Goal: Information Seeking & Learning: Learn about a topic

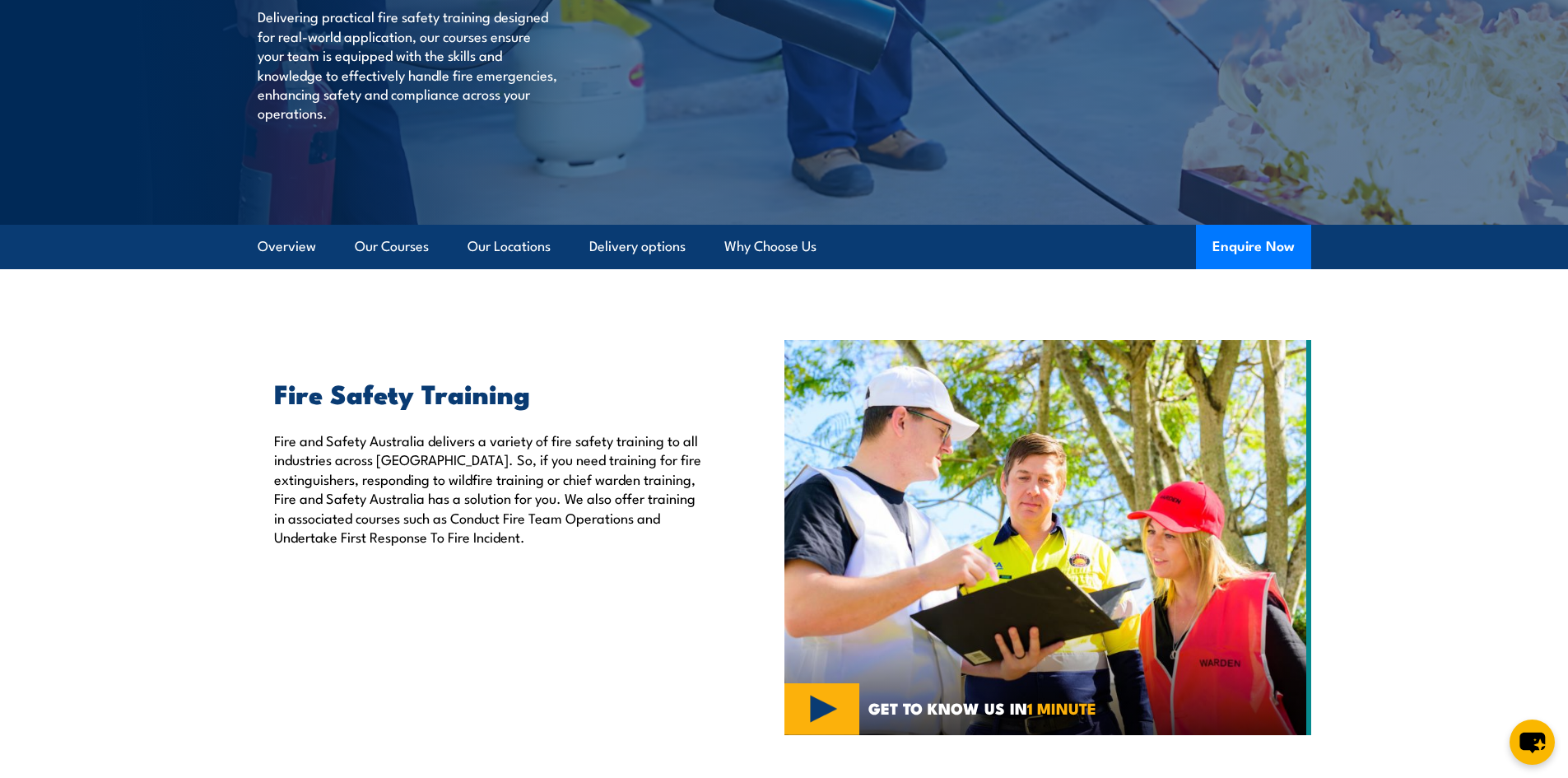
click at [350, 251] on li "Our Courses" at bounding box center [384, 247] width 88 height 44
click at [389, 245] on link "Our Courses" at bounding box center [391, 246] width 74 height 43
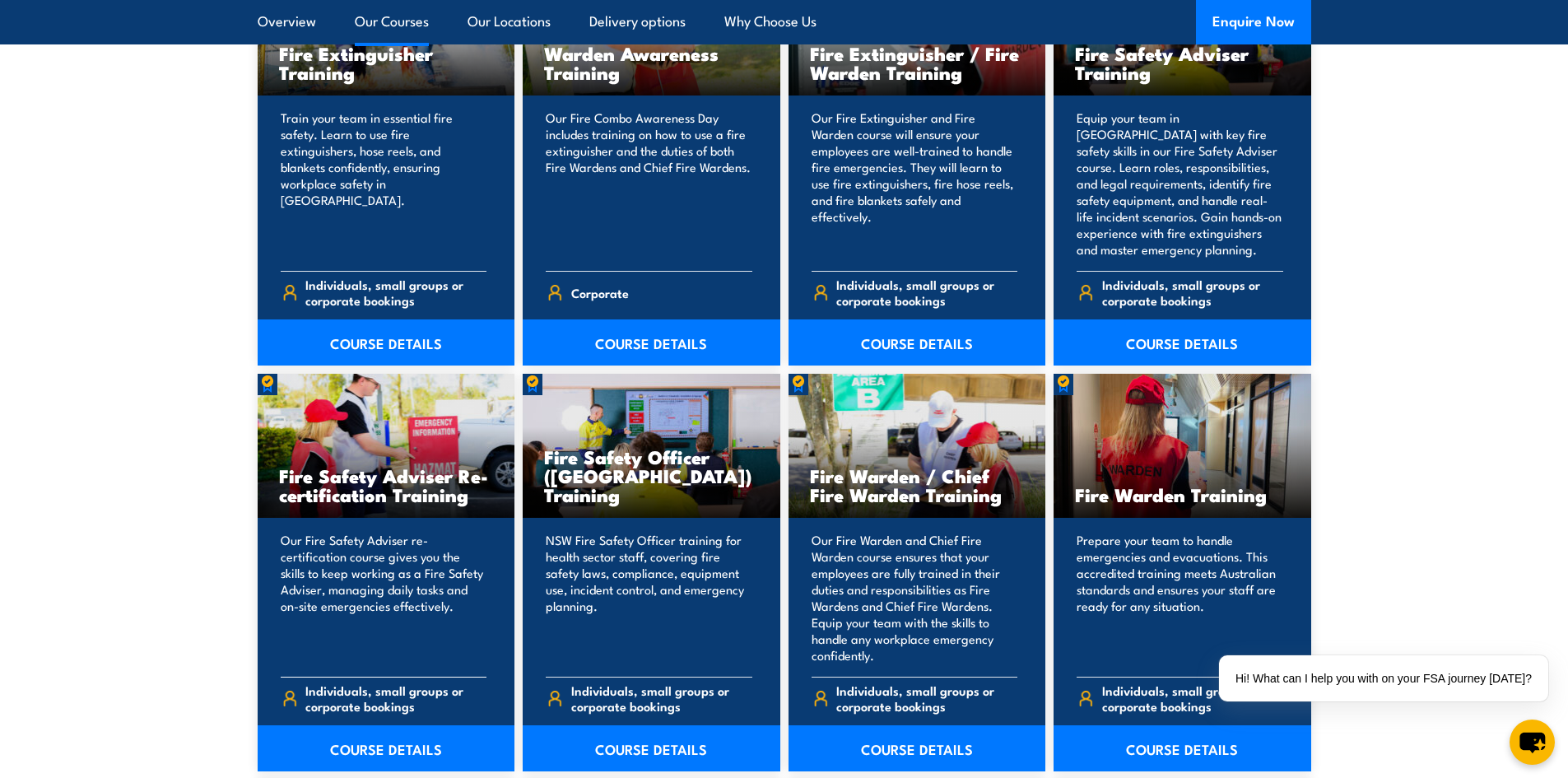
scroll to position [1907, 0]
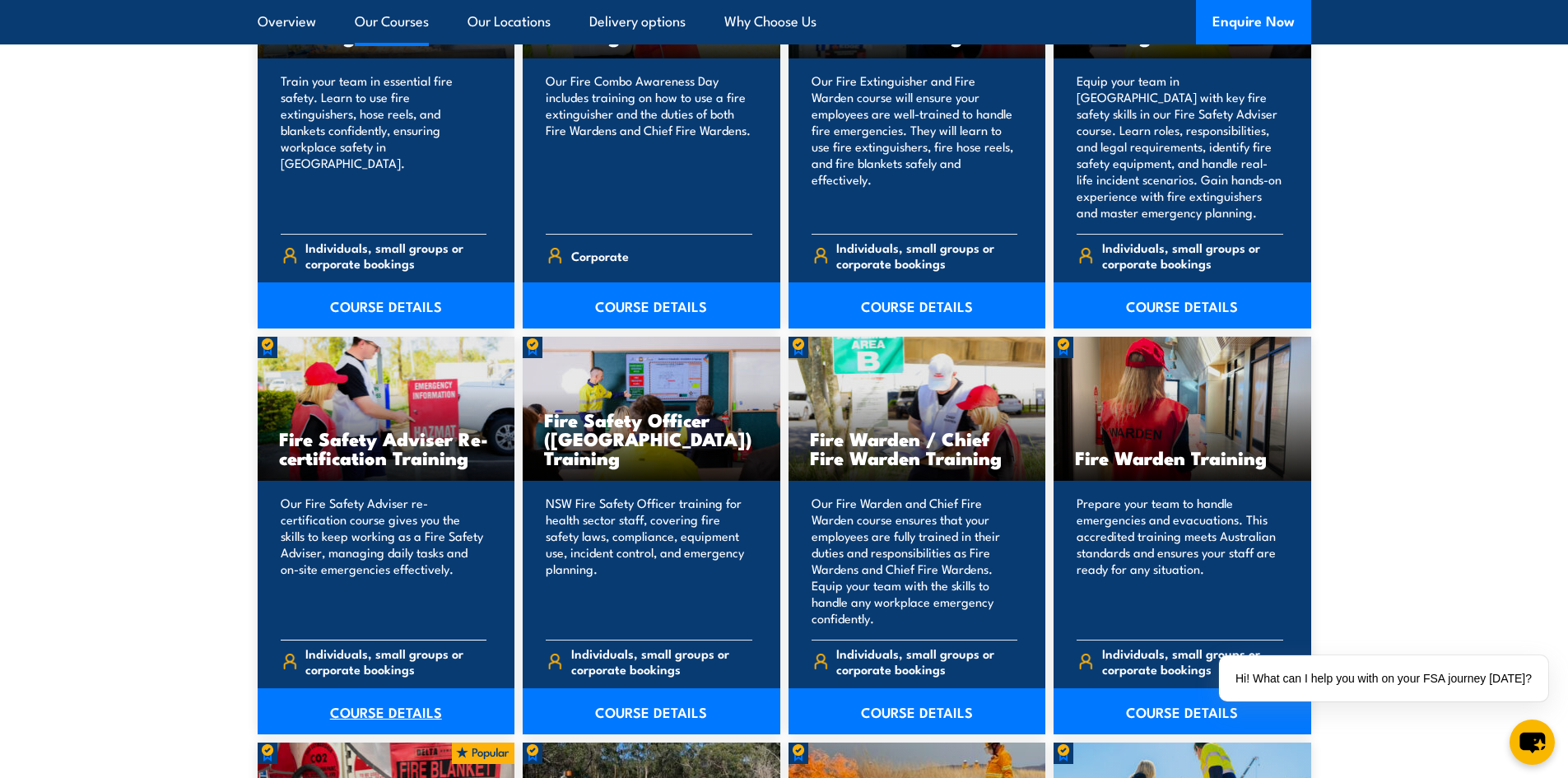
click at [394, 709] on link "COURSE DETAILS" at bounding box center [386, 712] width 257 height 46
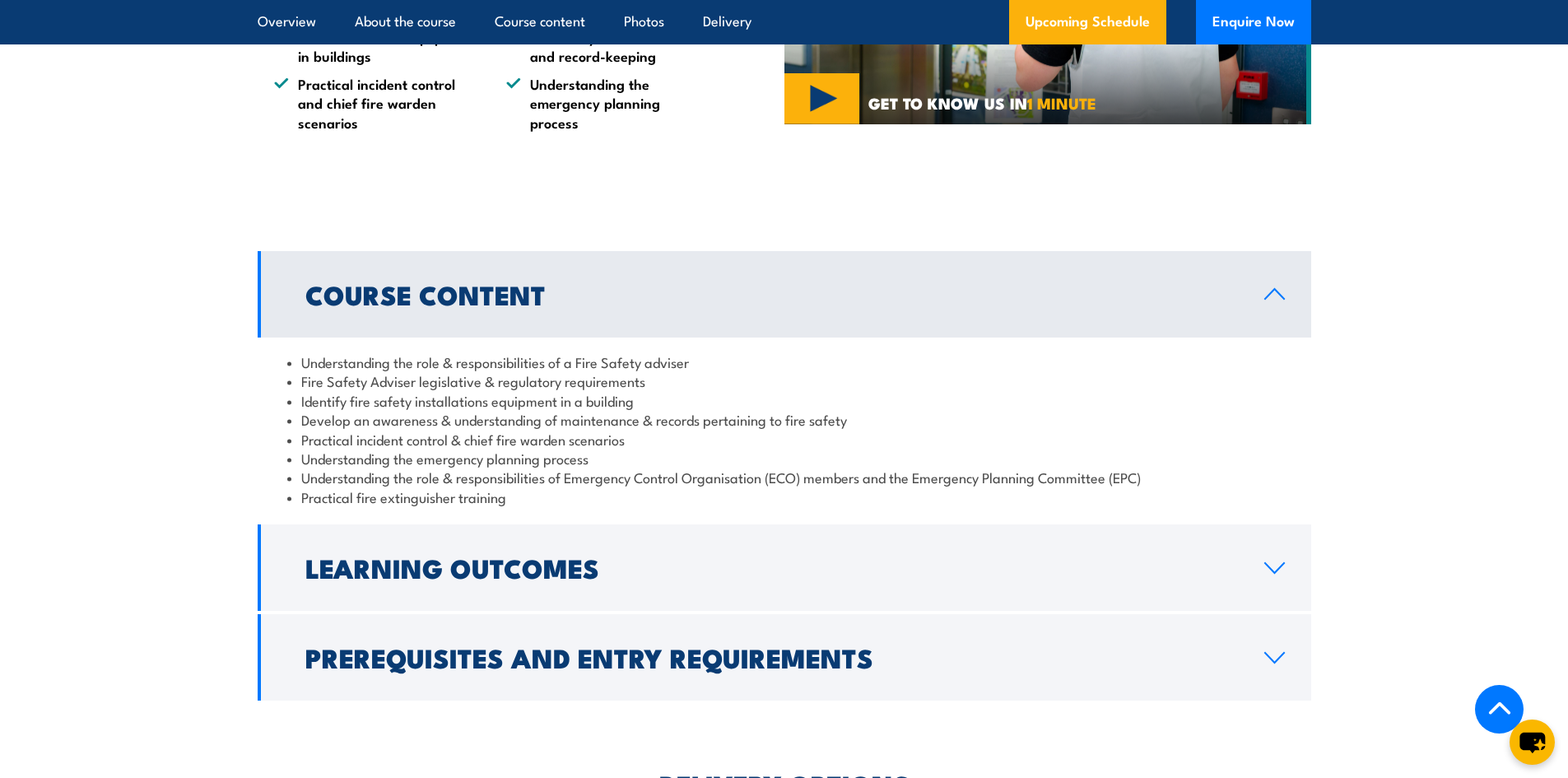
scroll to position [1317, 0]
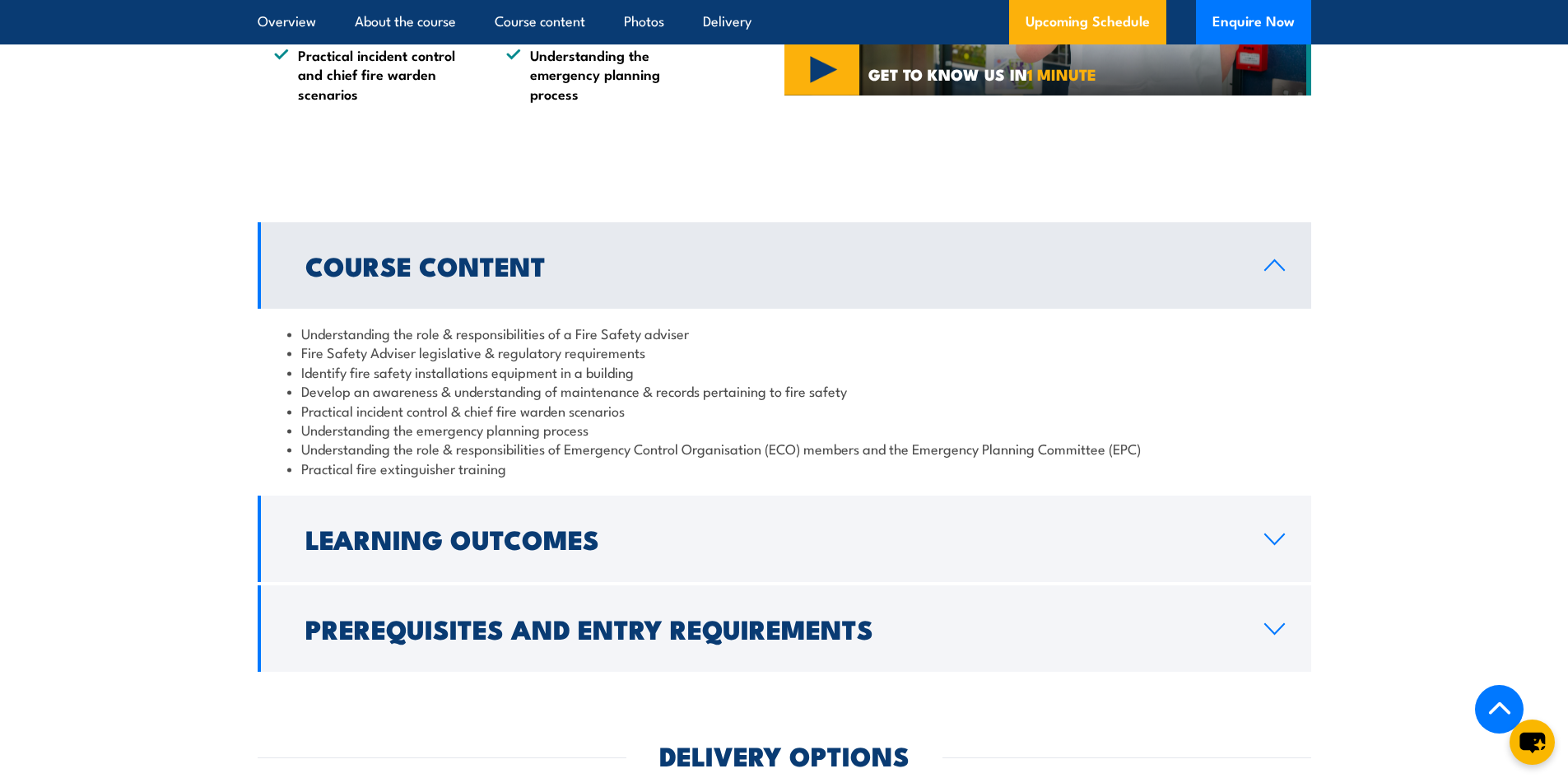
drag, startPoint x: 689, startPoint y: 516, endPoint x: 872, endPoint y: 376, distance: 230.4
click at [879, 361] on li "Fire Safety Adviser legislative & regulatory requirements" at bounding box center [784, 352] width 994 height 19
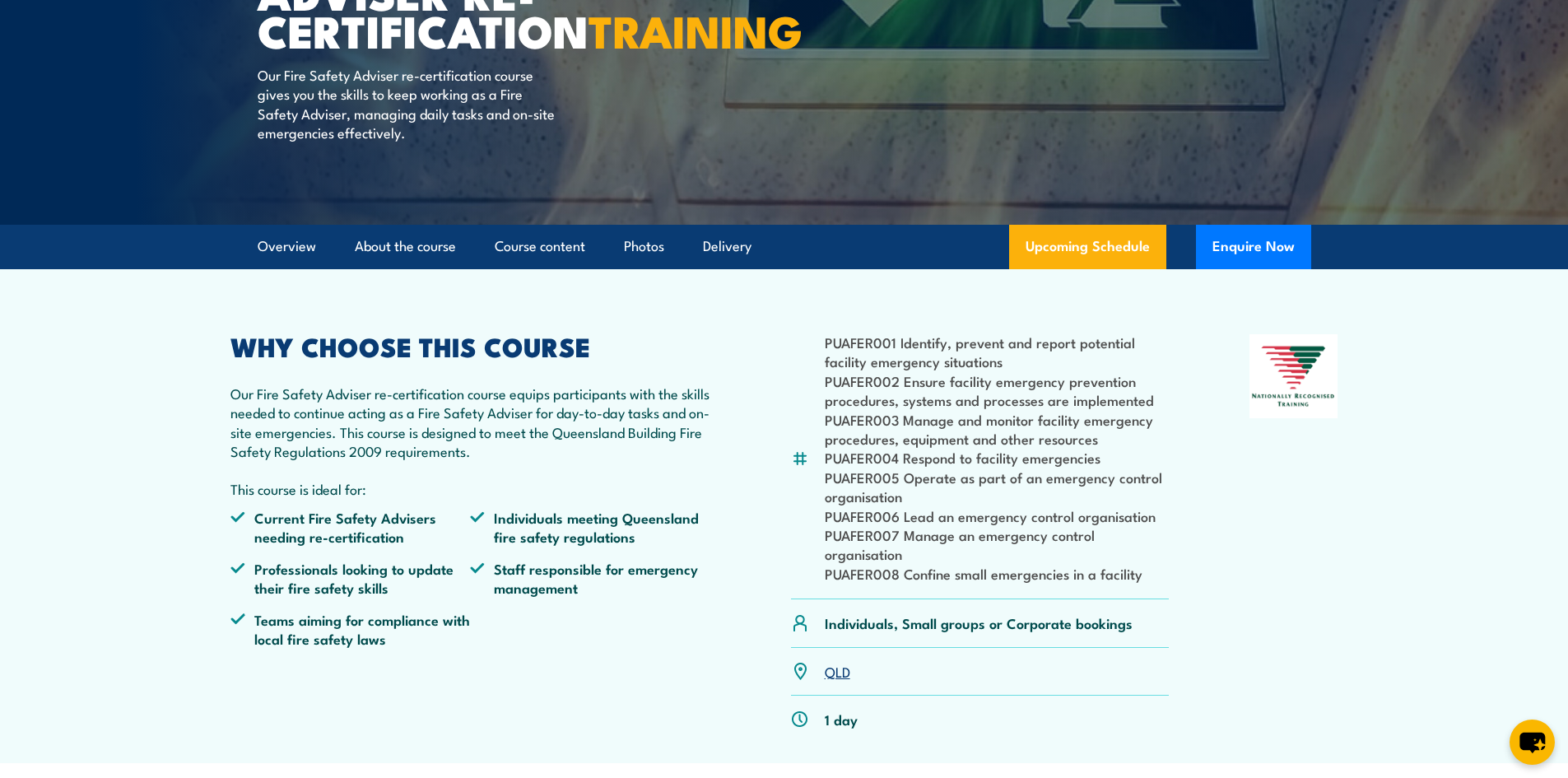
scroll to position [83, 0]
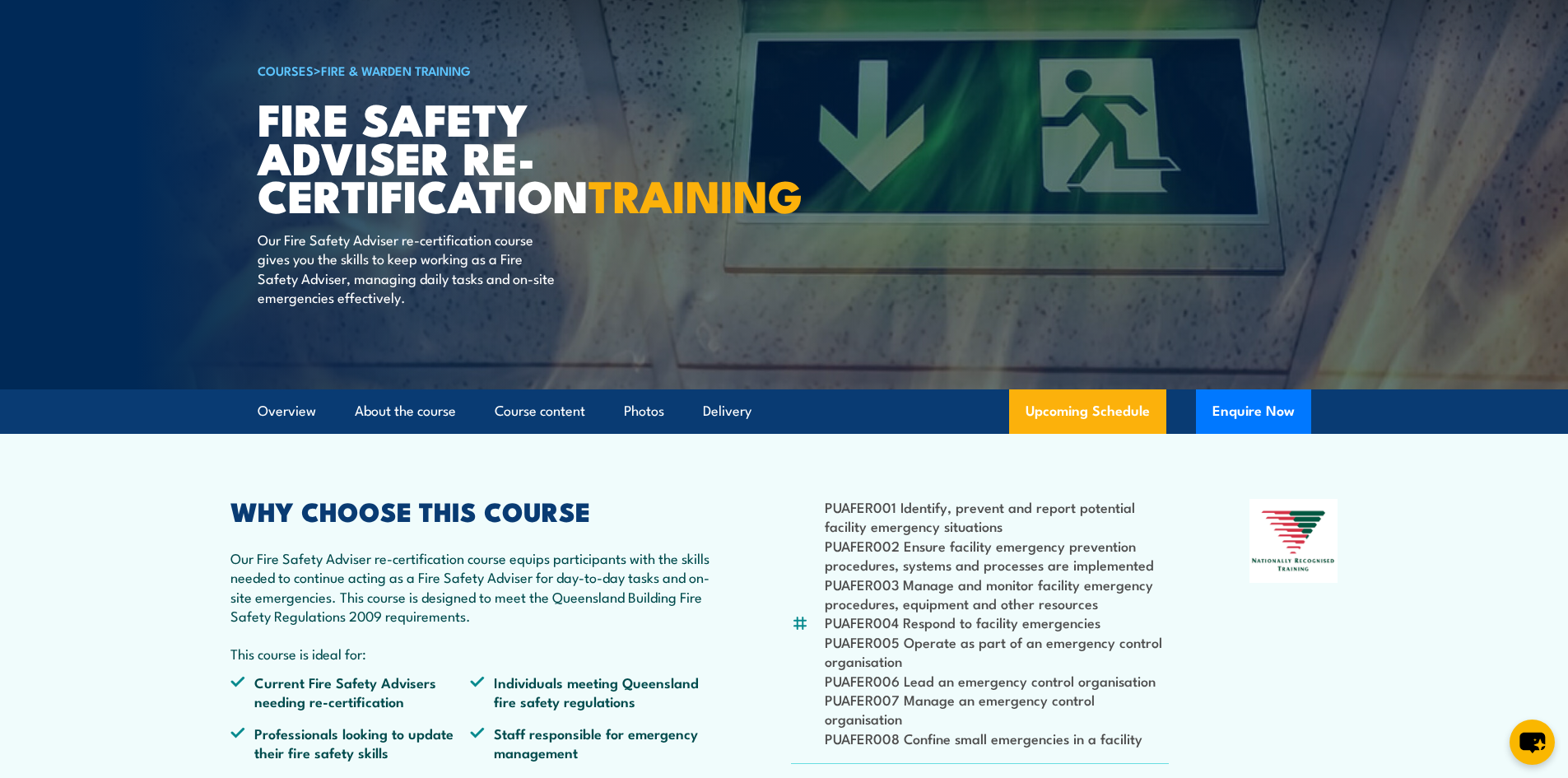
click at [619, 427] on li "Photos" at bounding box center [637, 412] width 55 height 44
click at [630, 427] on link "Photos" at bounding box center [643, 411] width 40 height 43
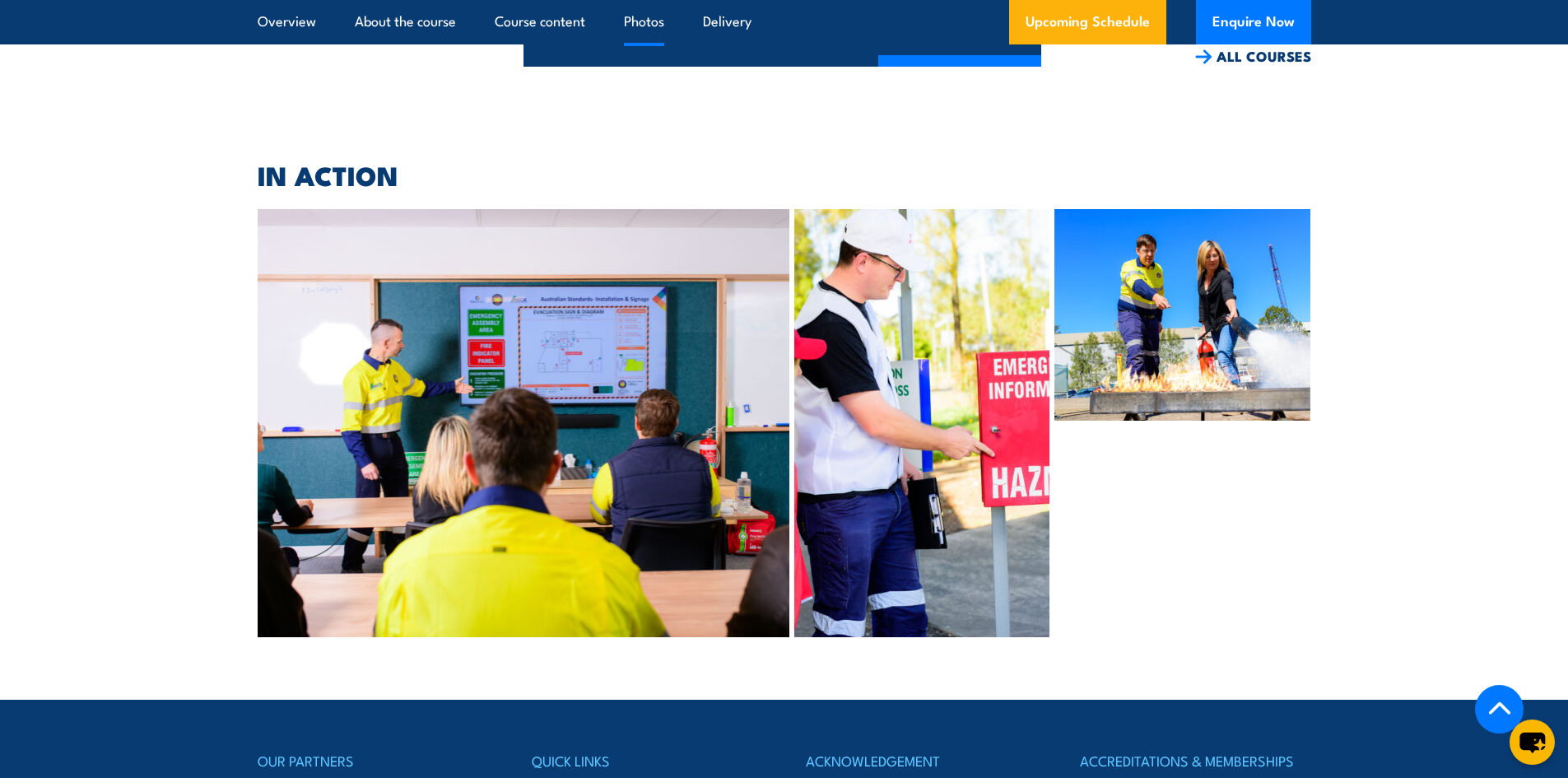
scroll to position [4054, 0]
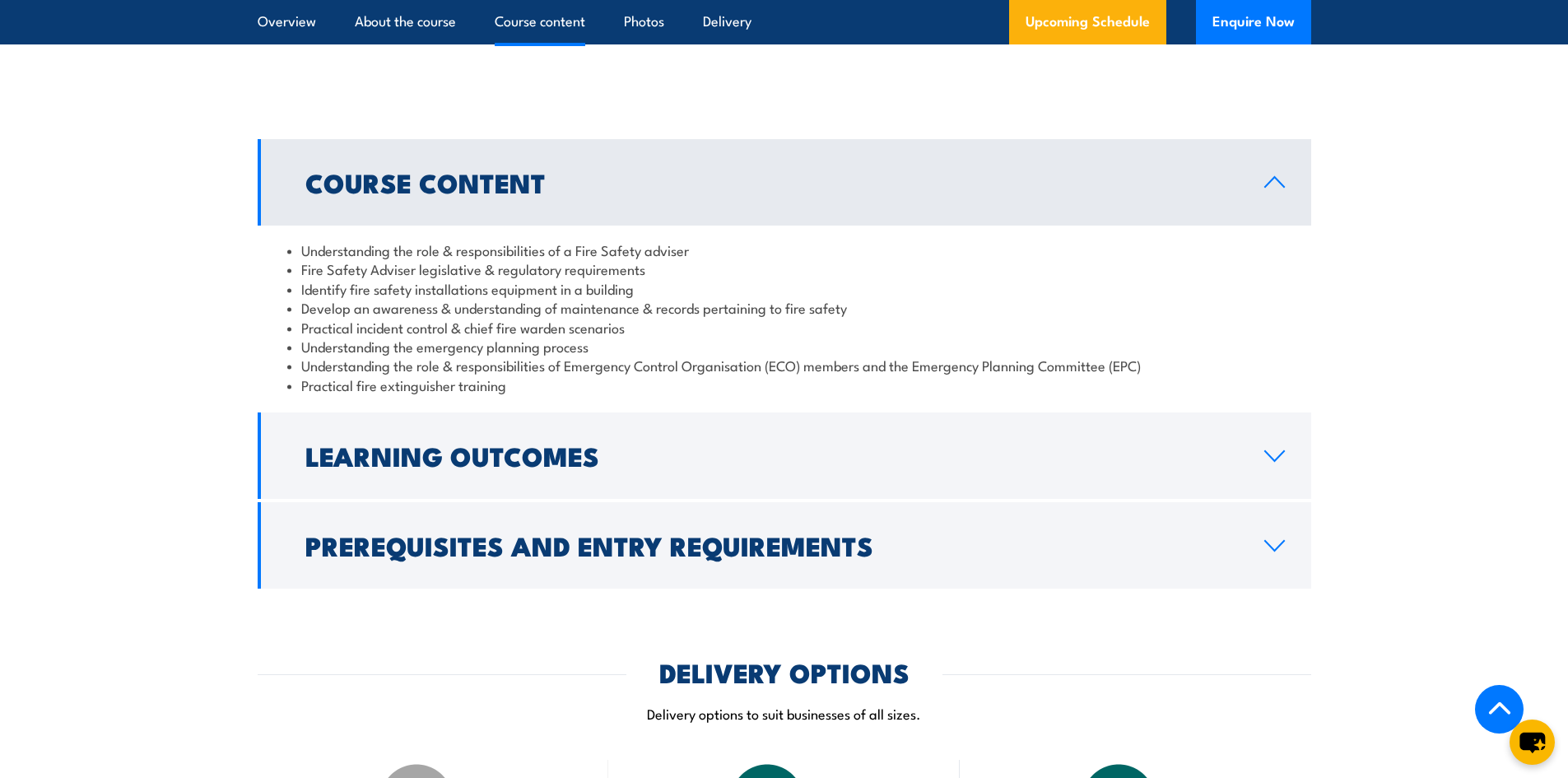
scroll to position [1483, 0]
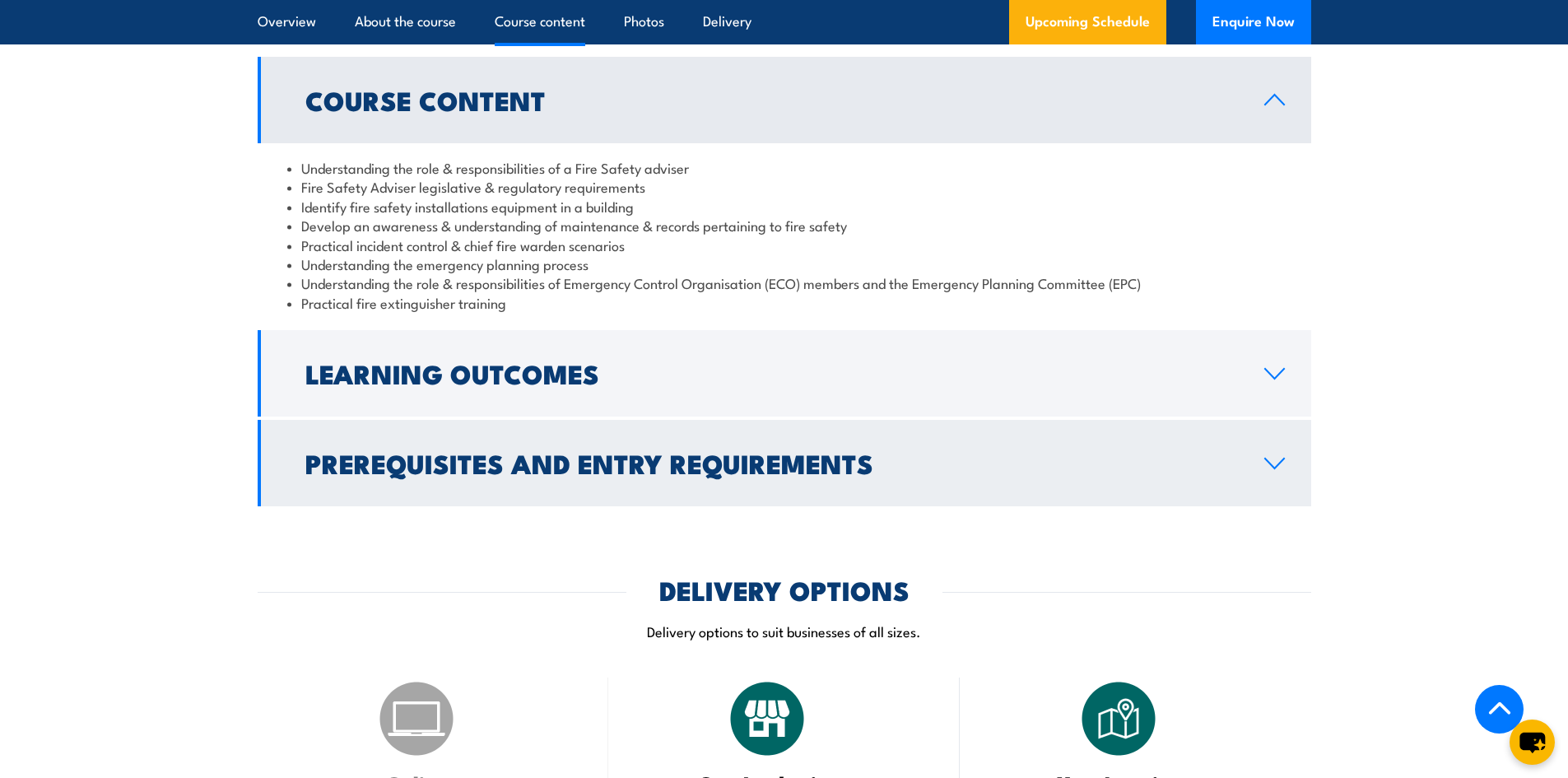
click at [1262, 475] on link "Prerequisites and Entry Requirements" at bounding box center [784, 463] width 1054 height 86
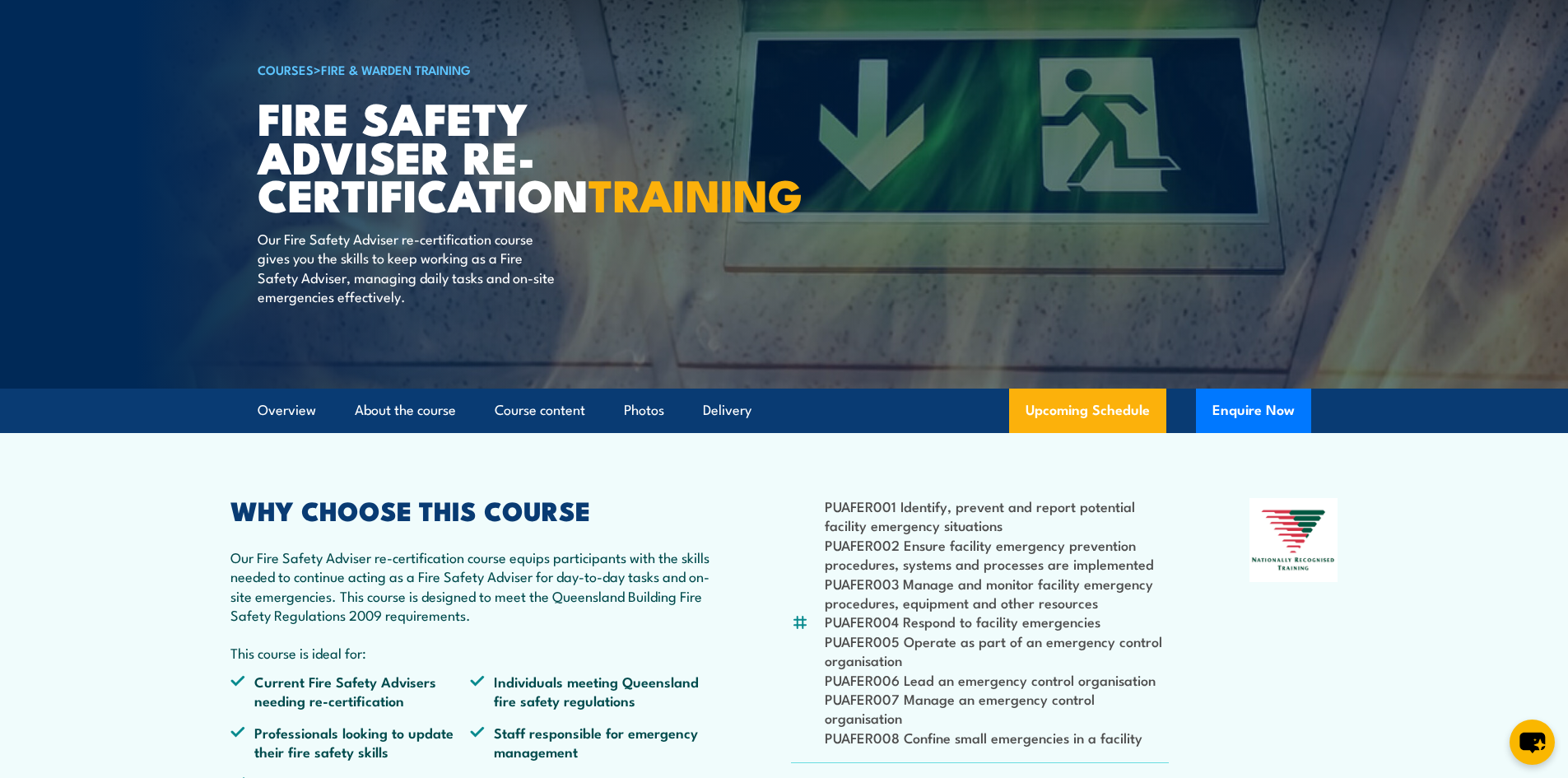
scroll to position [0, 0]
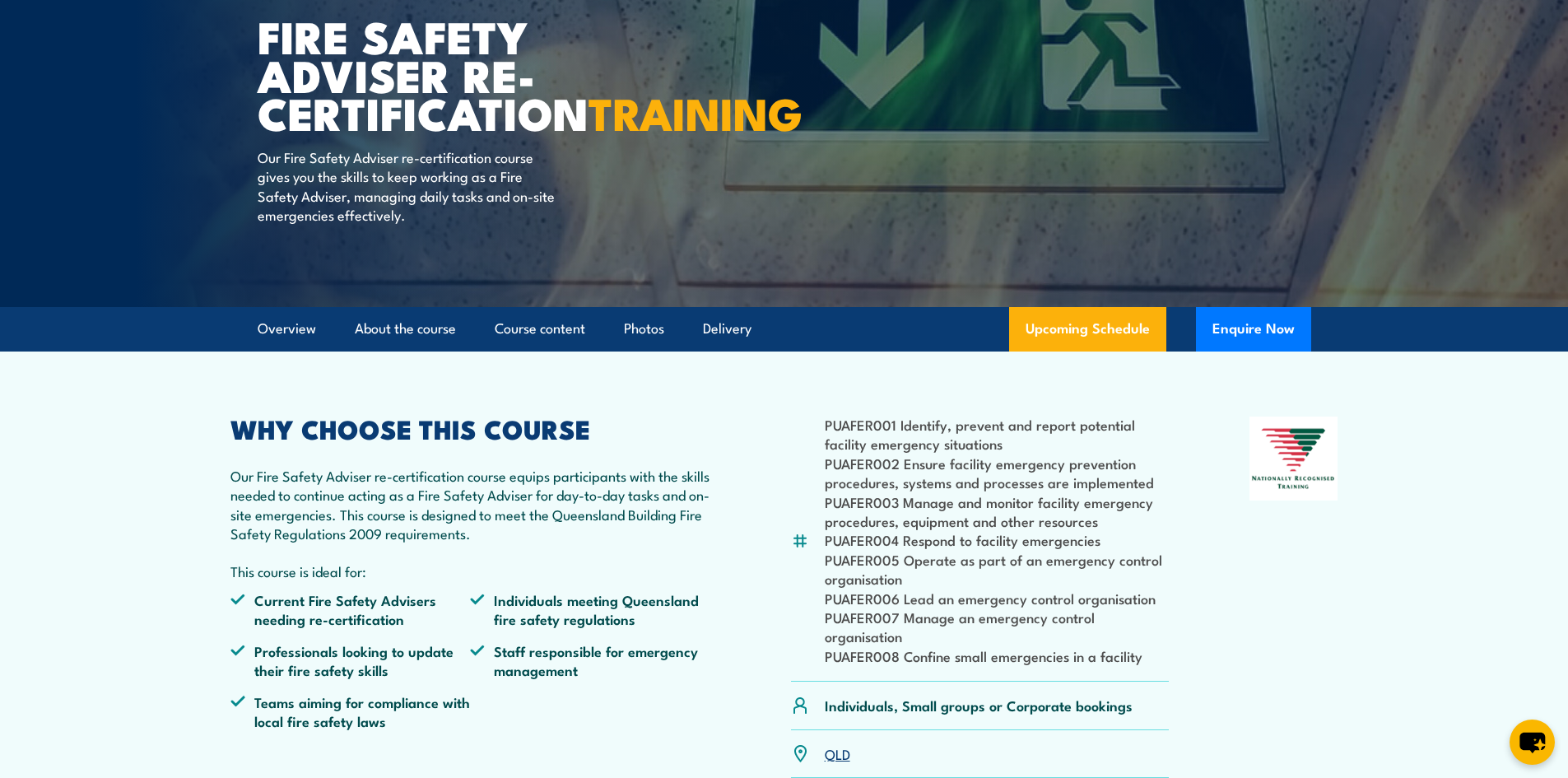
click at [1104, 347] on link "Upcoming Schedule" at bounding box center [1087, 329] width 158 height 44
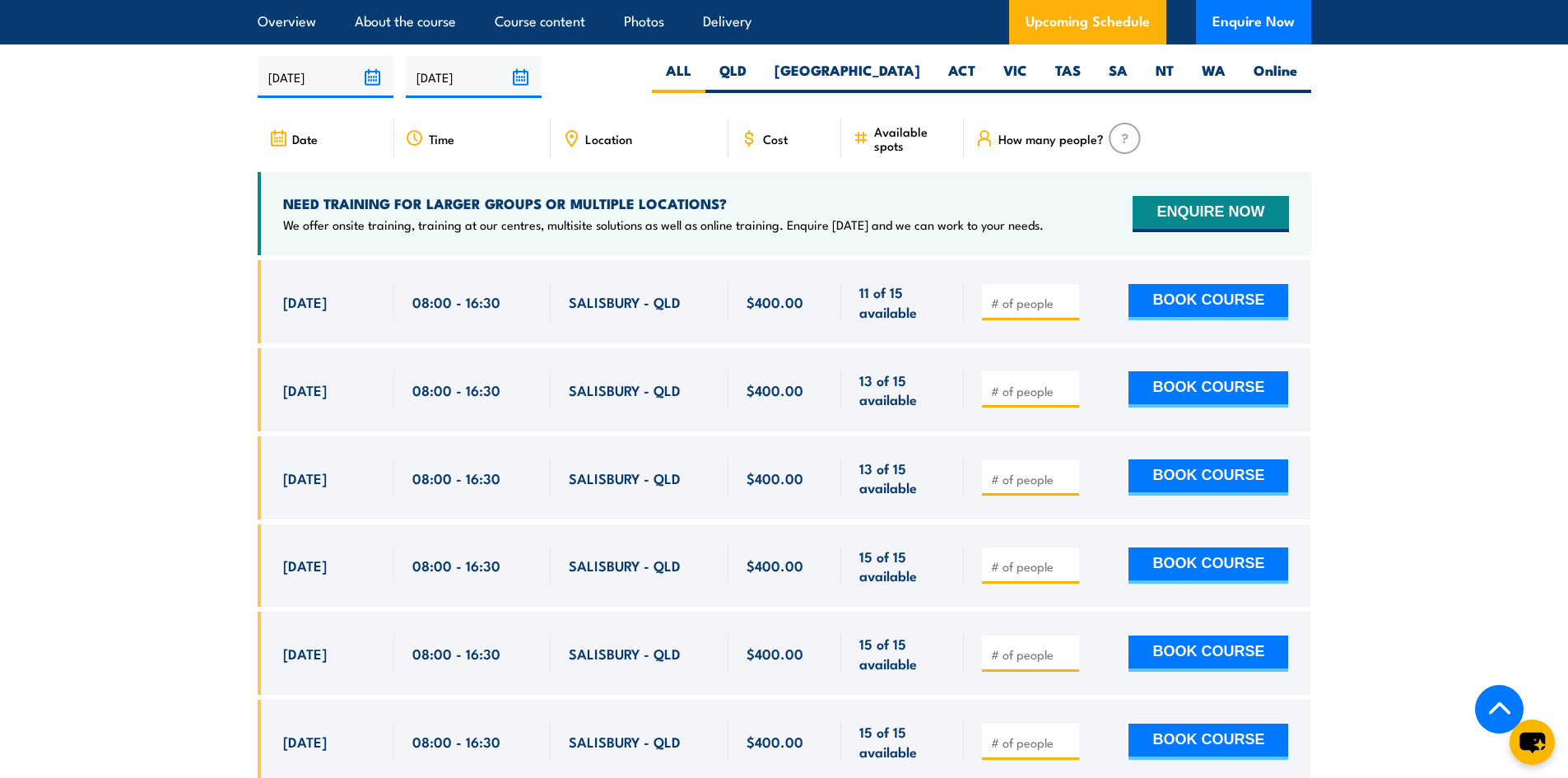
scroll to position [2936, 0]
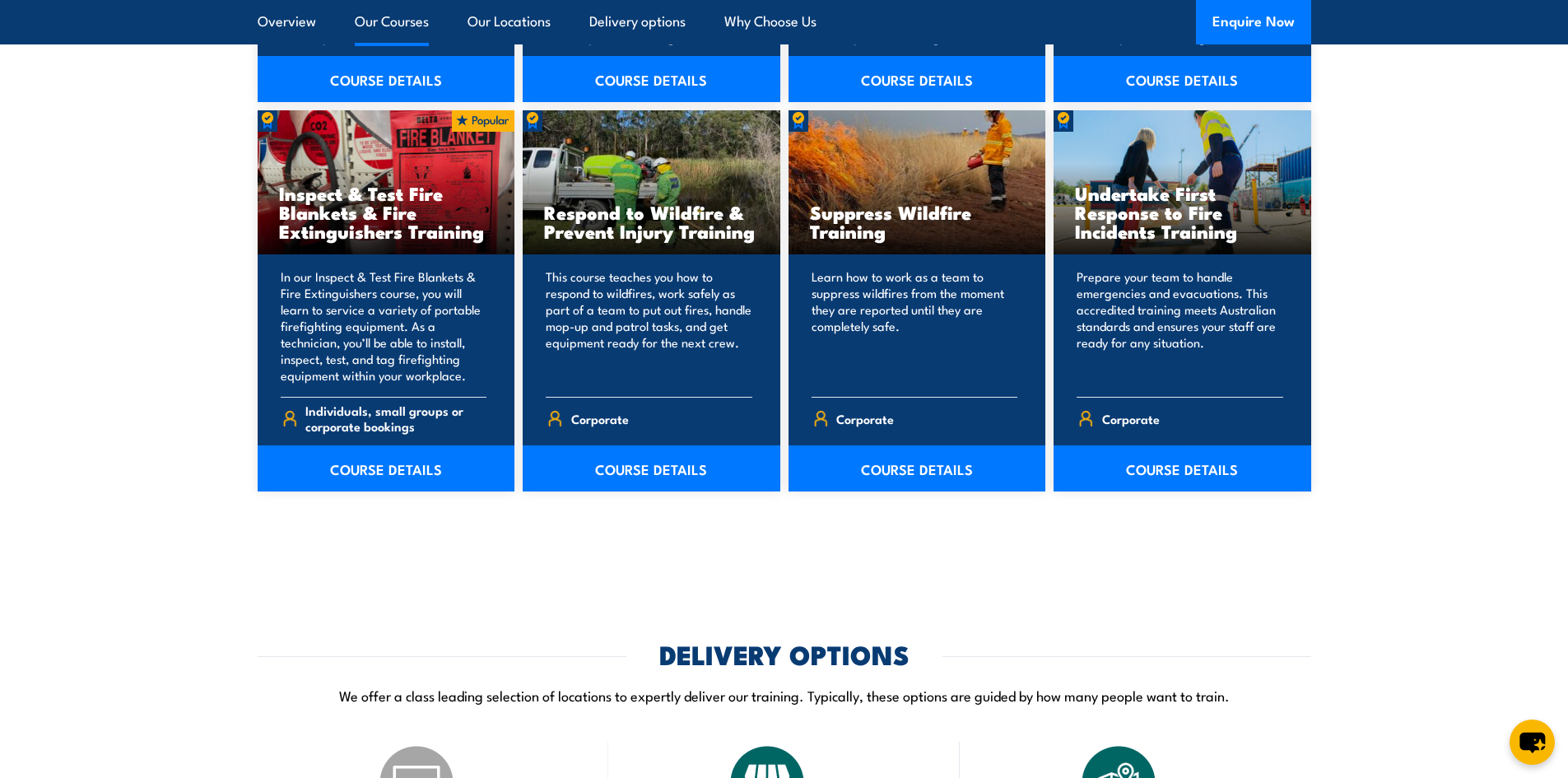
scroll to position [2401, 0]
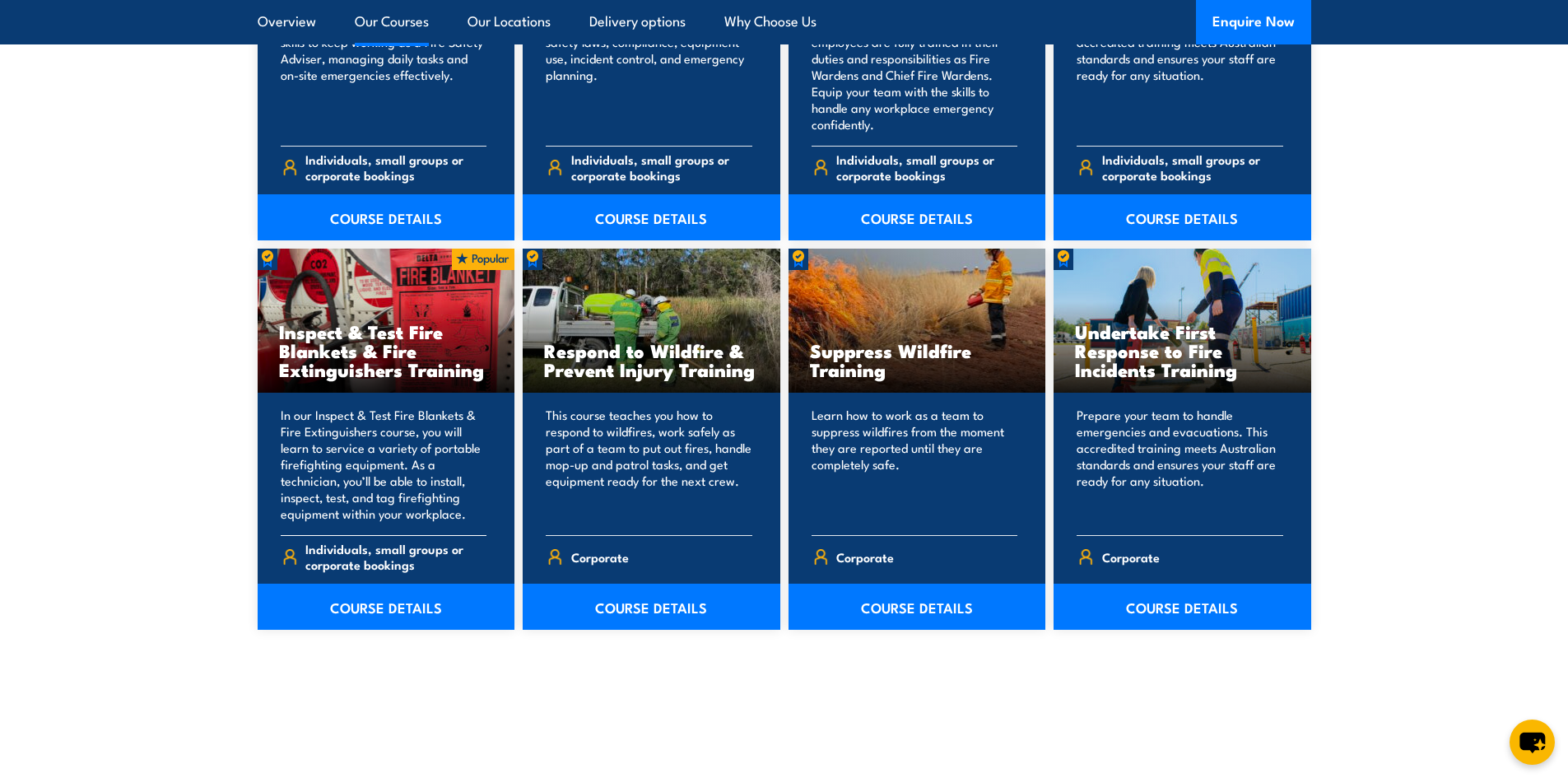
click at [409, 480] on p "In our Inspect & Test Fire Blankets & Fire Extinguishers course, you will learn…" at bounding box center [383, 464] width 206 height 115
click at [424, 586] on link "COURSE DETAILS" at bounding box center [386, 607] width 257 height 46
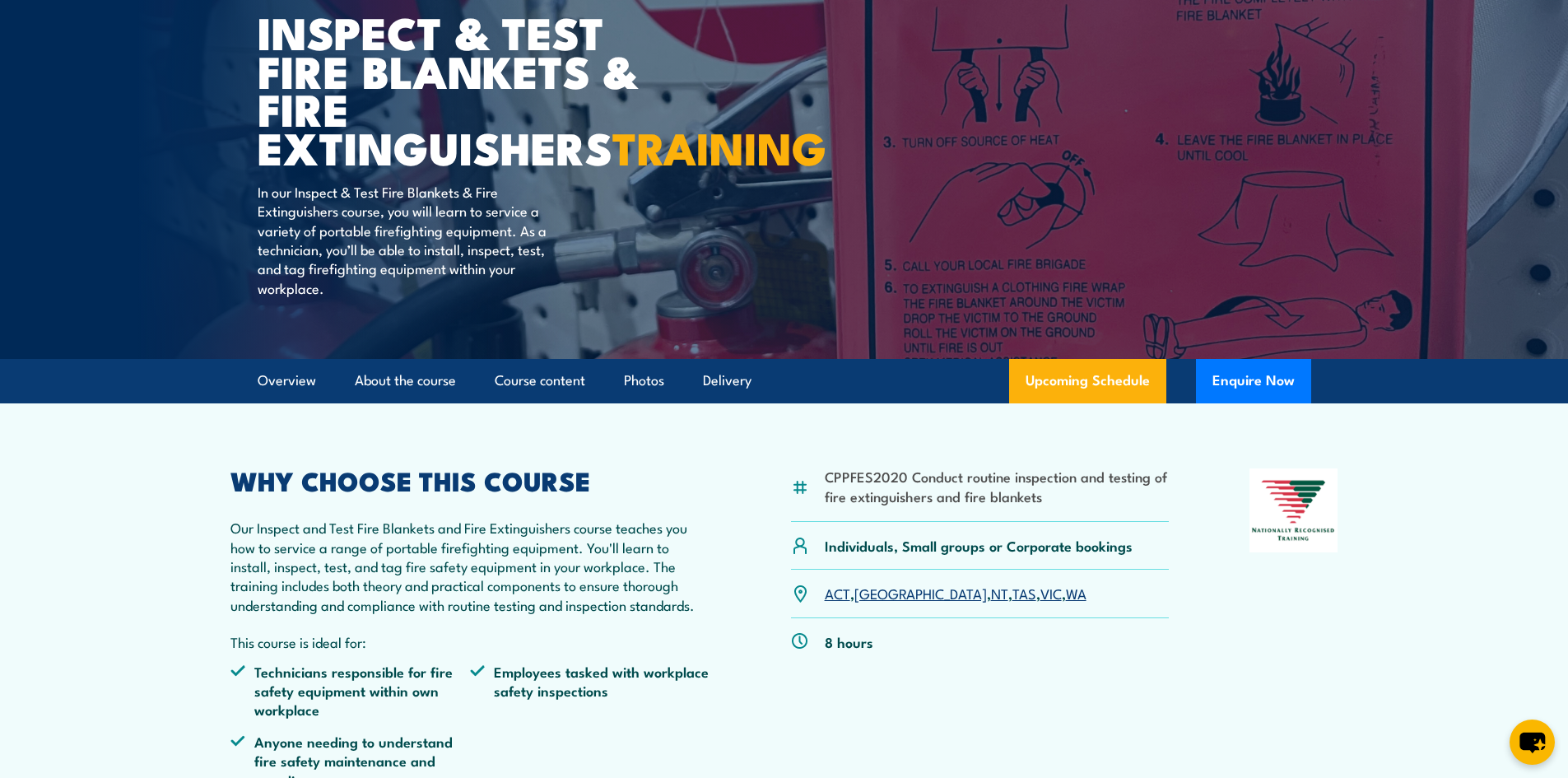
scroll to position [164, 0]
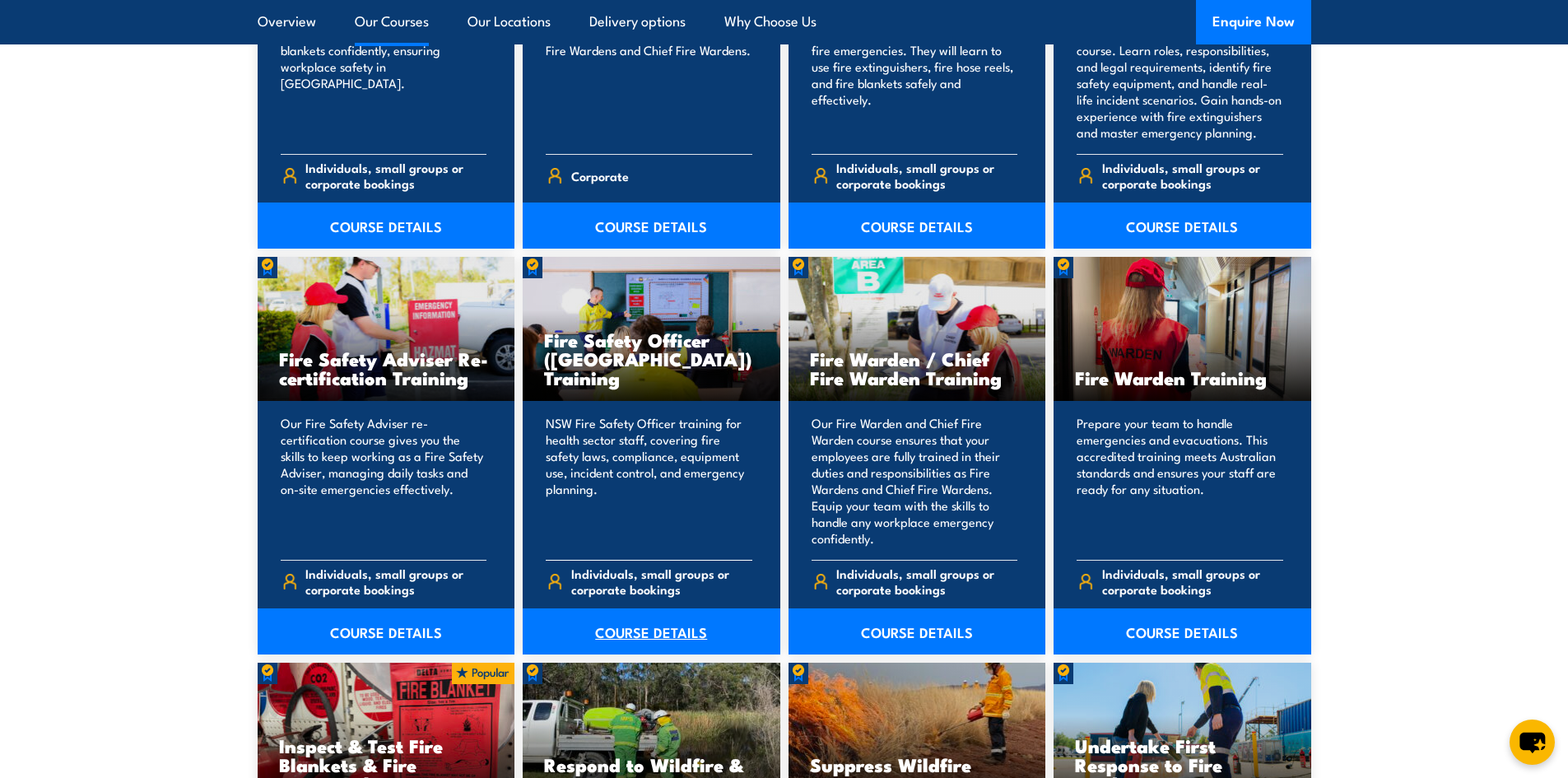
scroll to position [1825, 0]
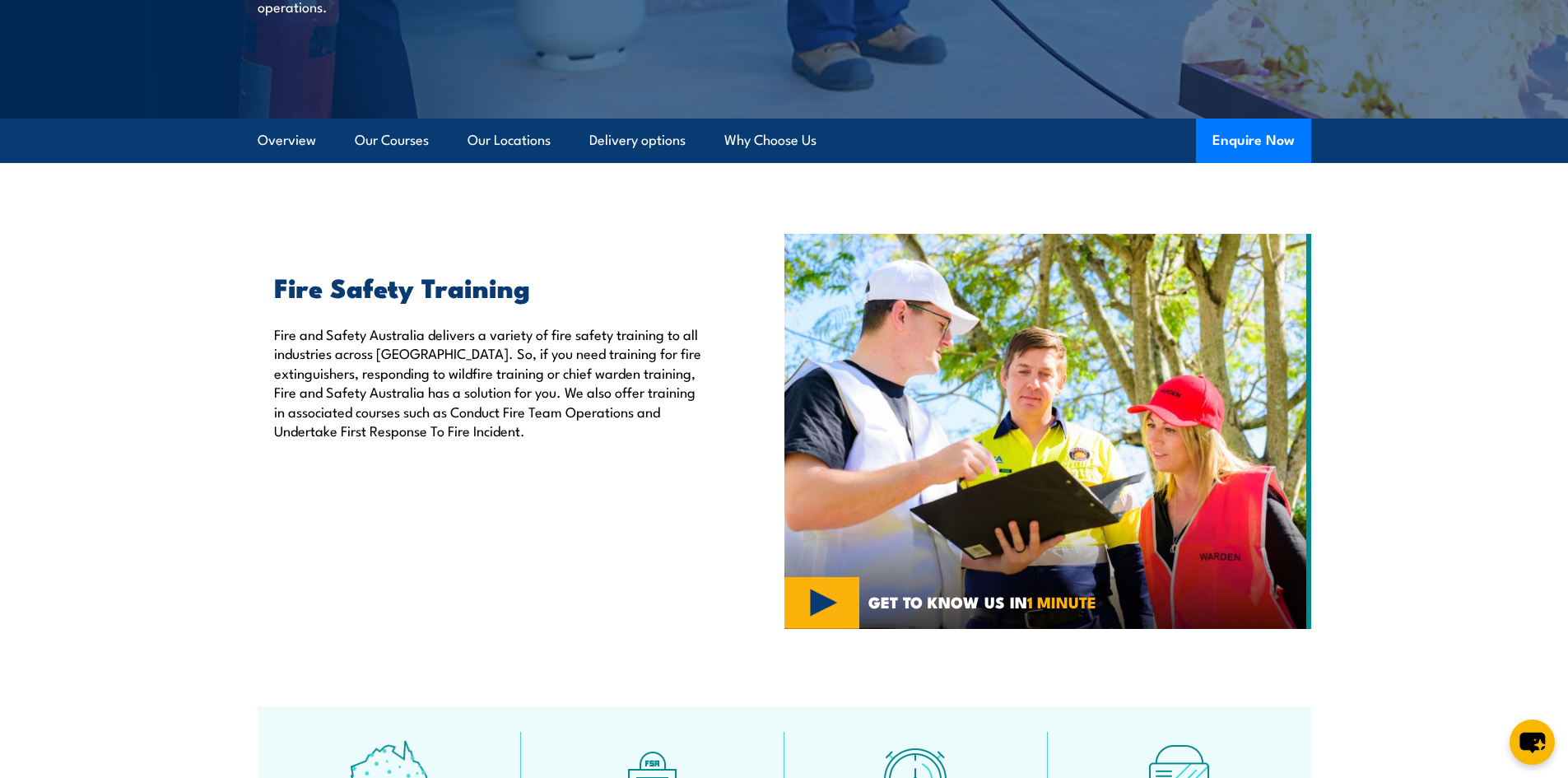
scroll to position [352, 0]
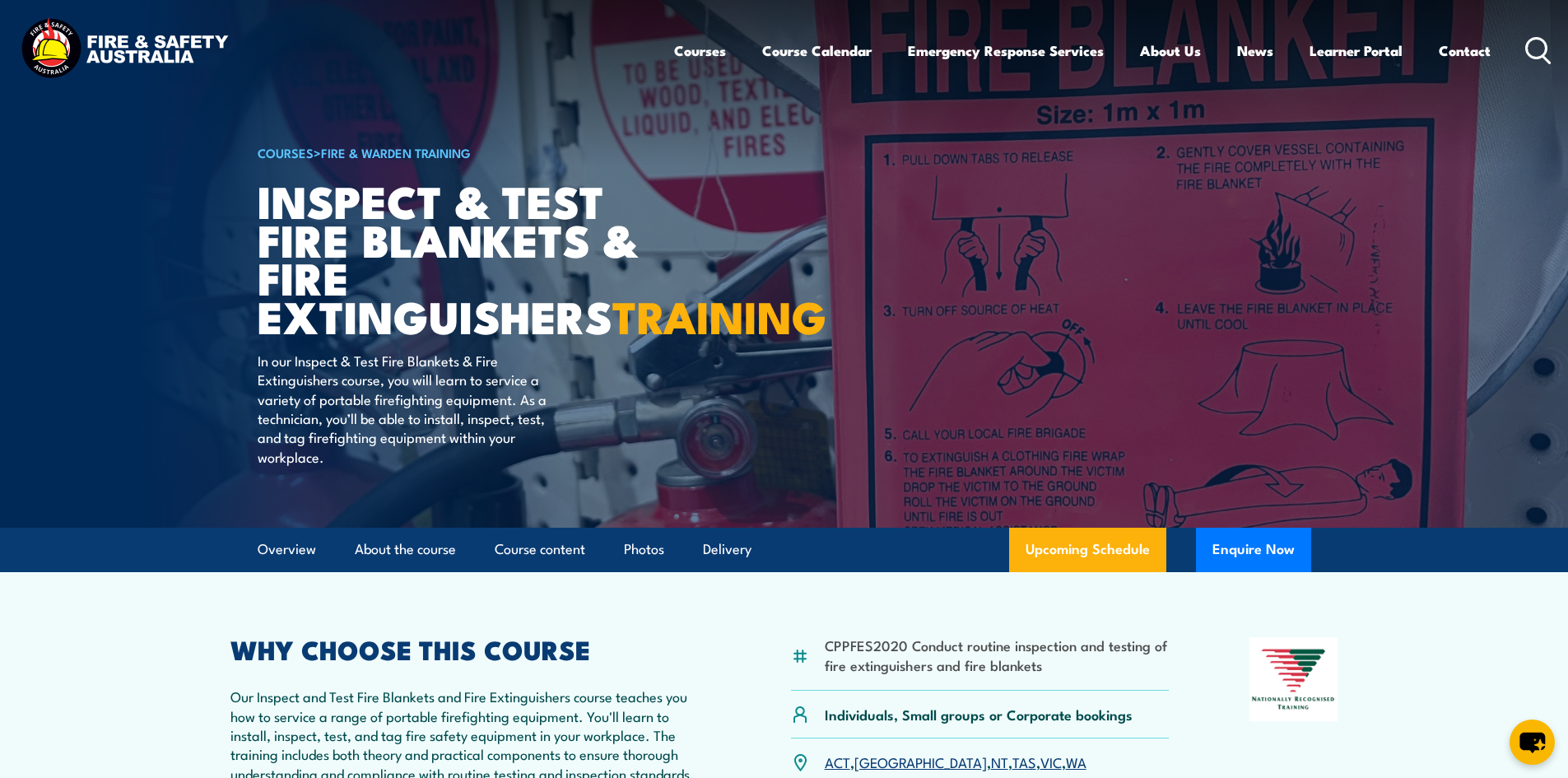
scroll to position [329, 0]
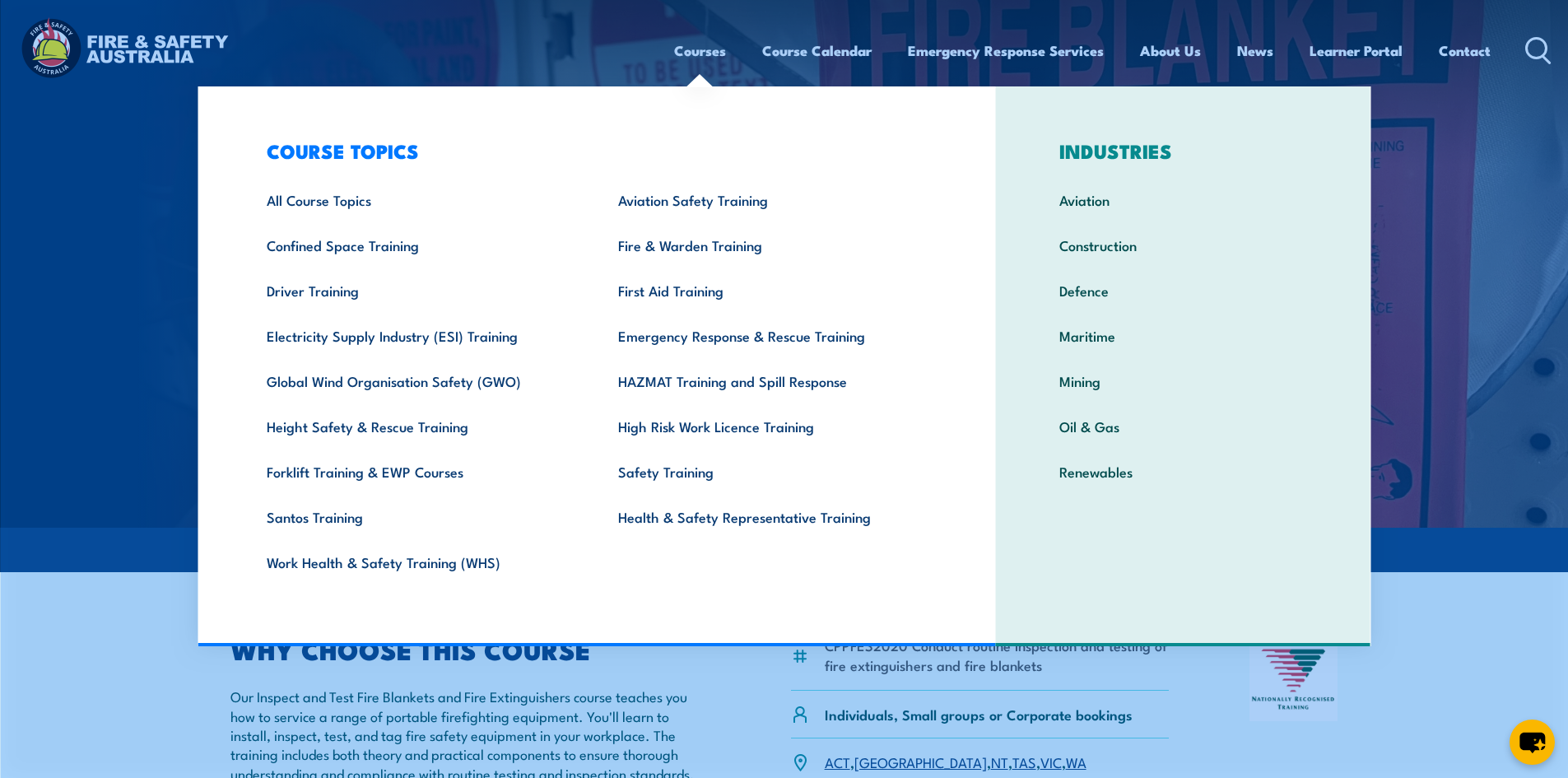
click at [698, 43] on link "Courses" at bounding box center [700, 50] width 52 height 43
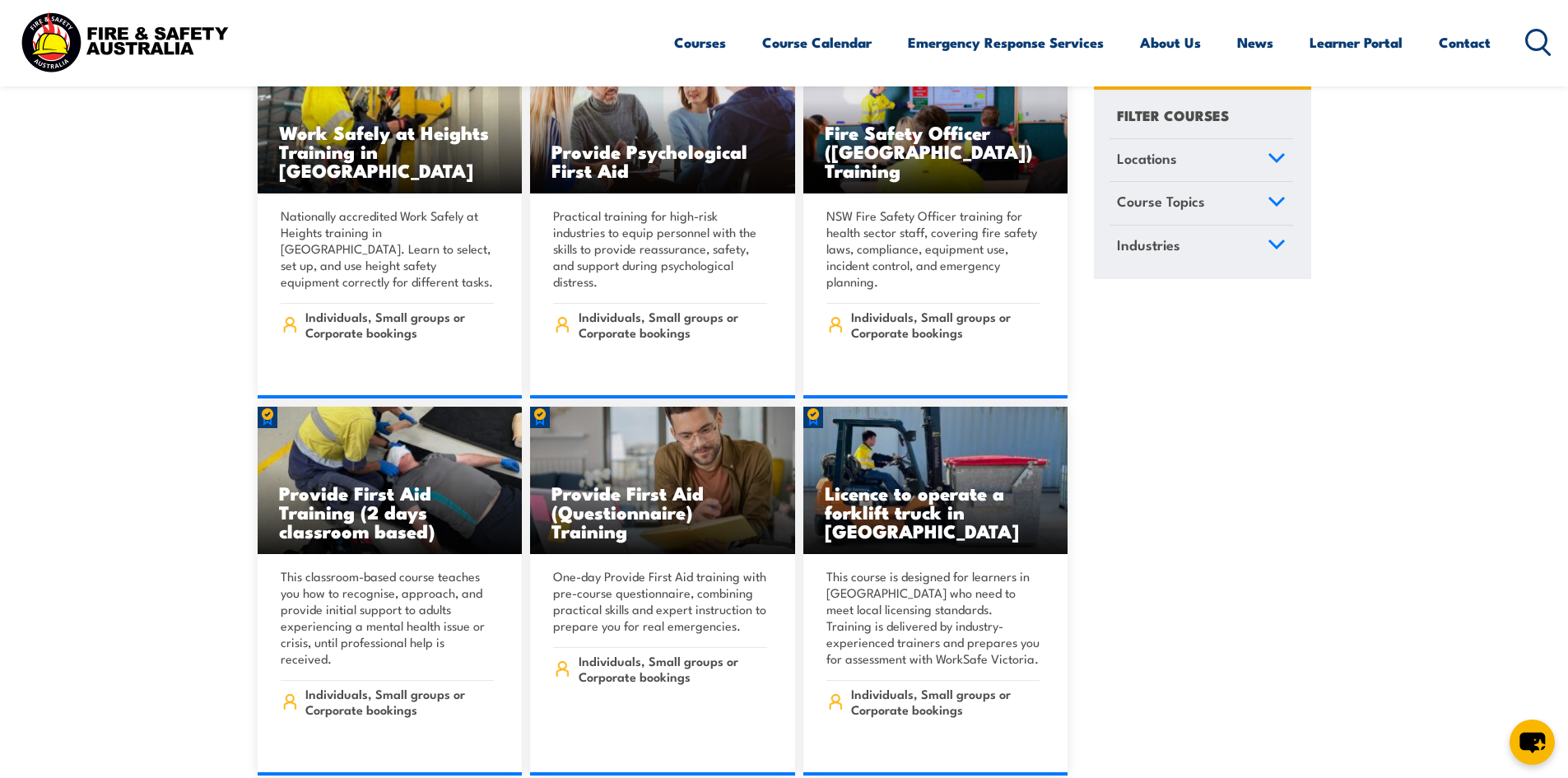
scroll to position [412, 0]
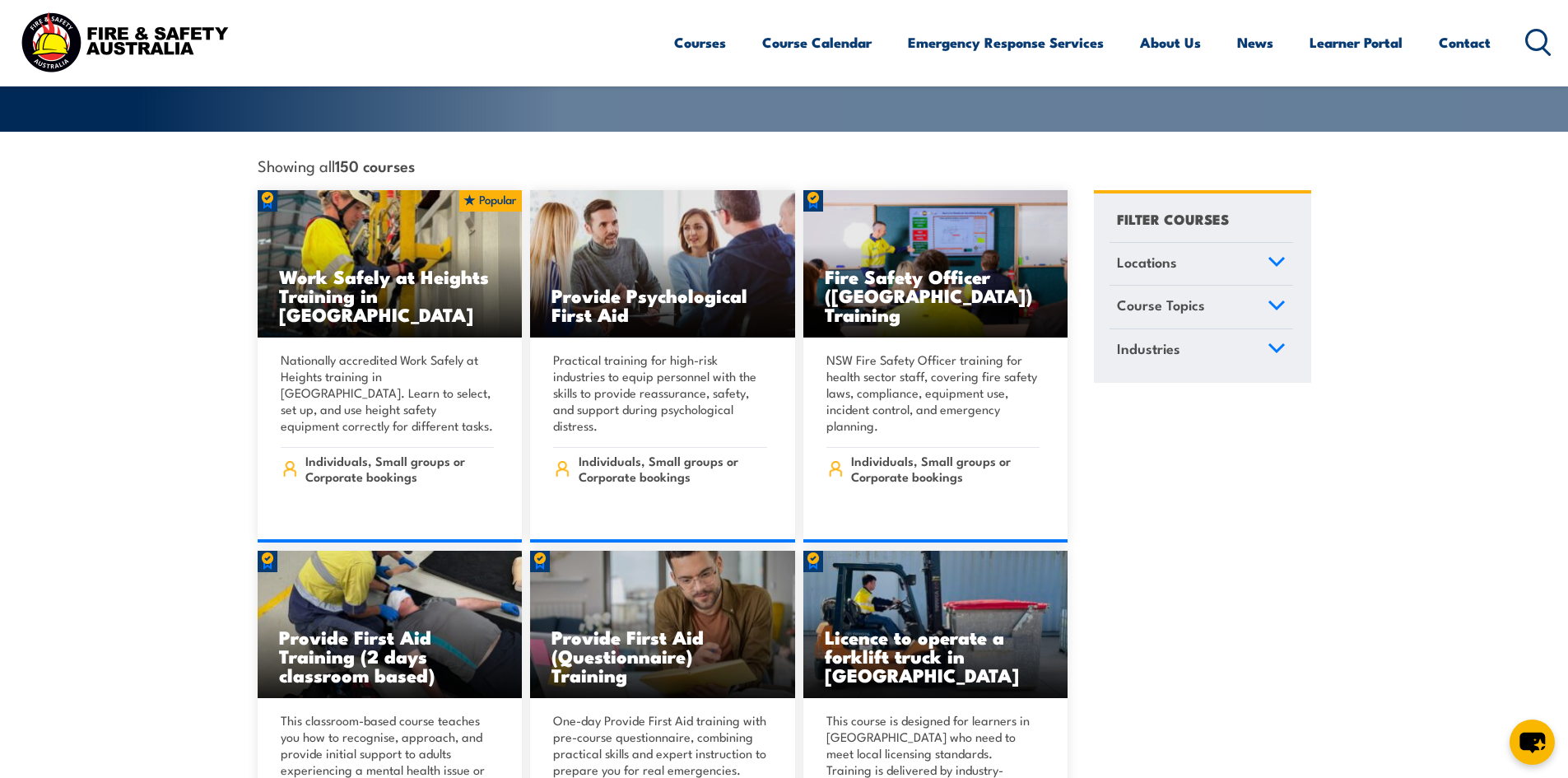
click at [1268, 256] on icon at bounding box center [1277, 262] width 18 height 12
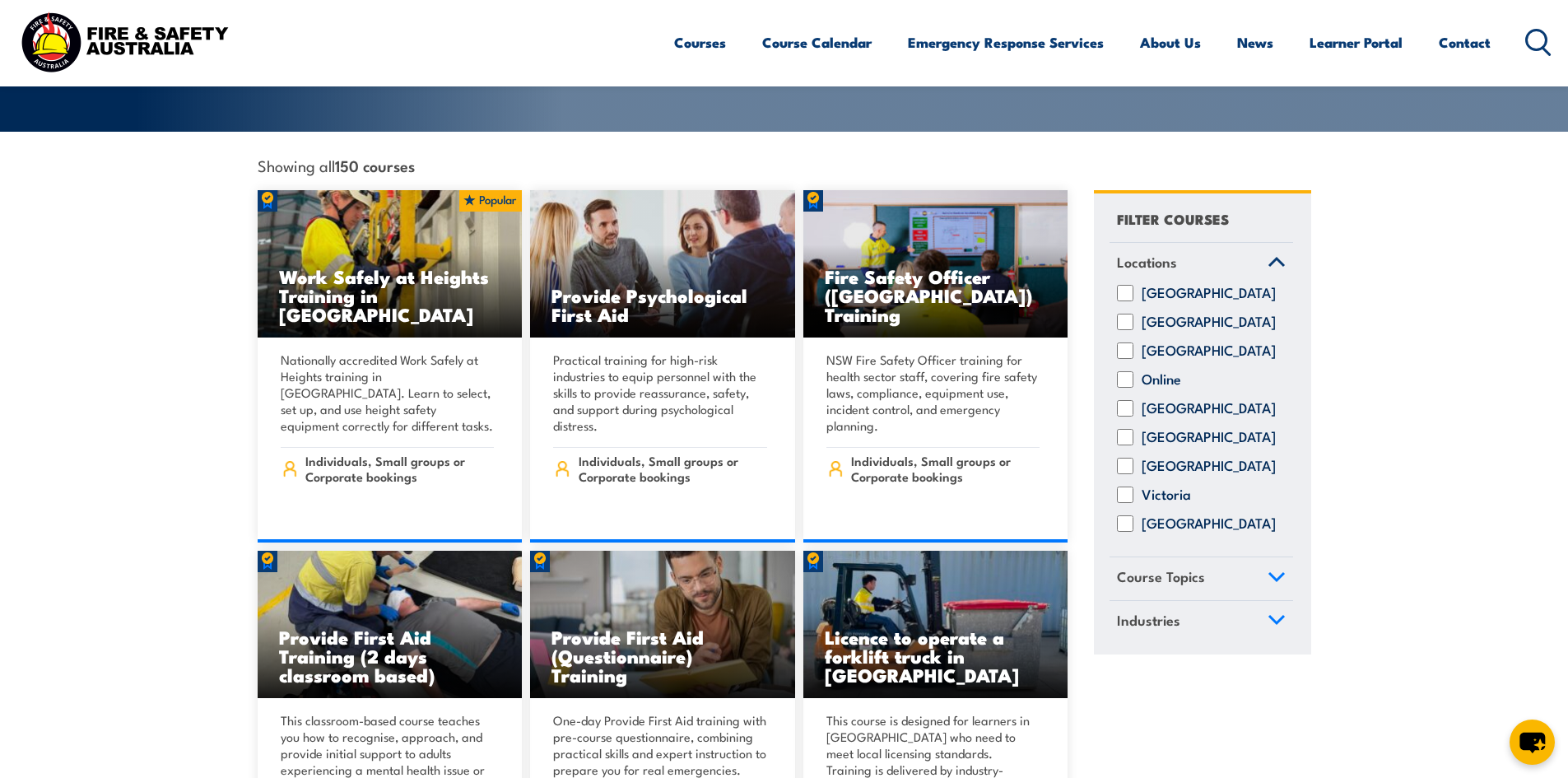
click at [1122, 378] on input "Online" at bounding box center [1125, 379] width 16 height 16
checkbox input "true"
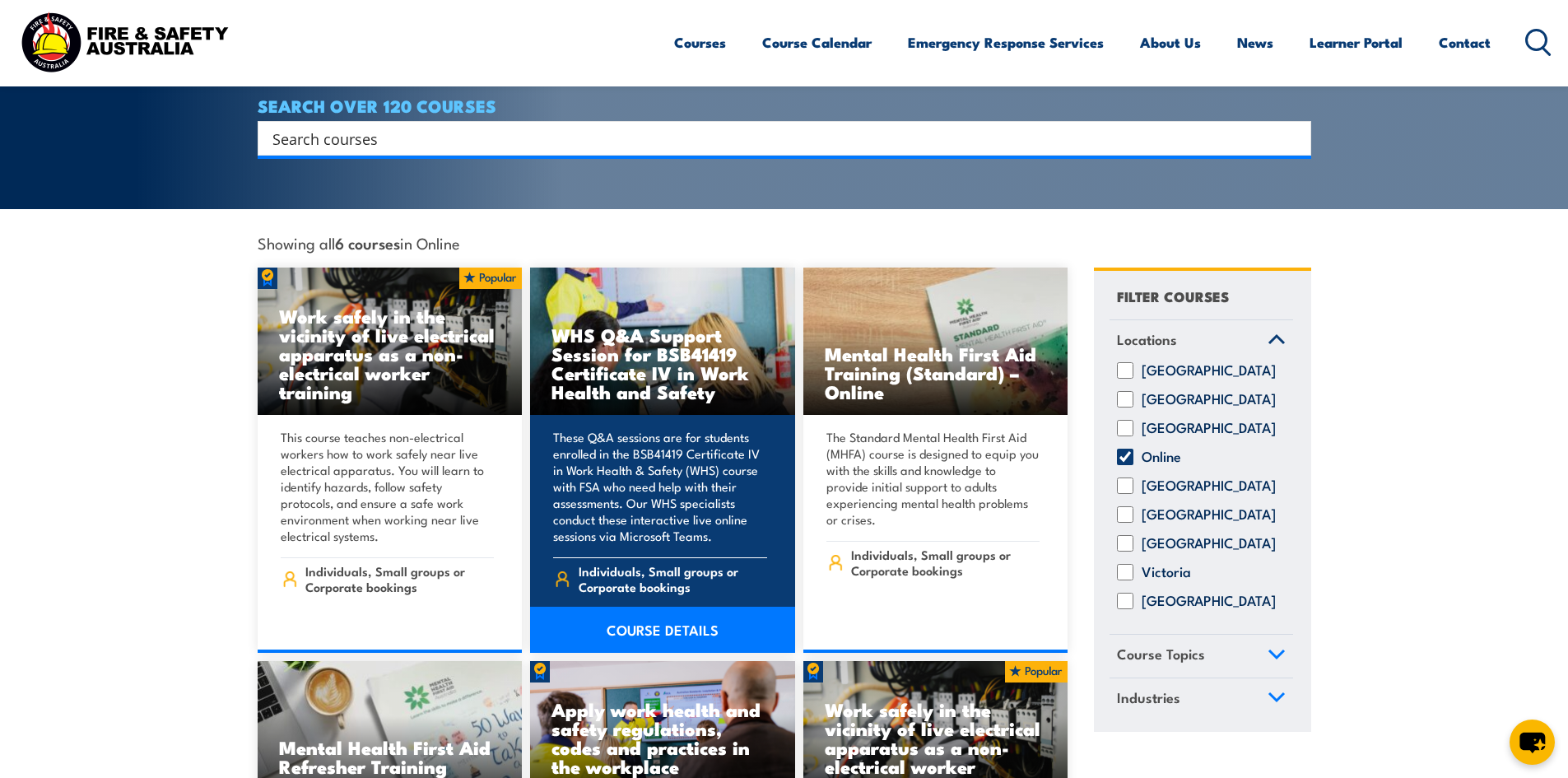
scroll to position [329, 0]
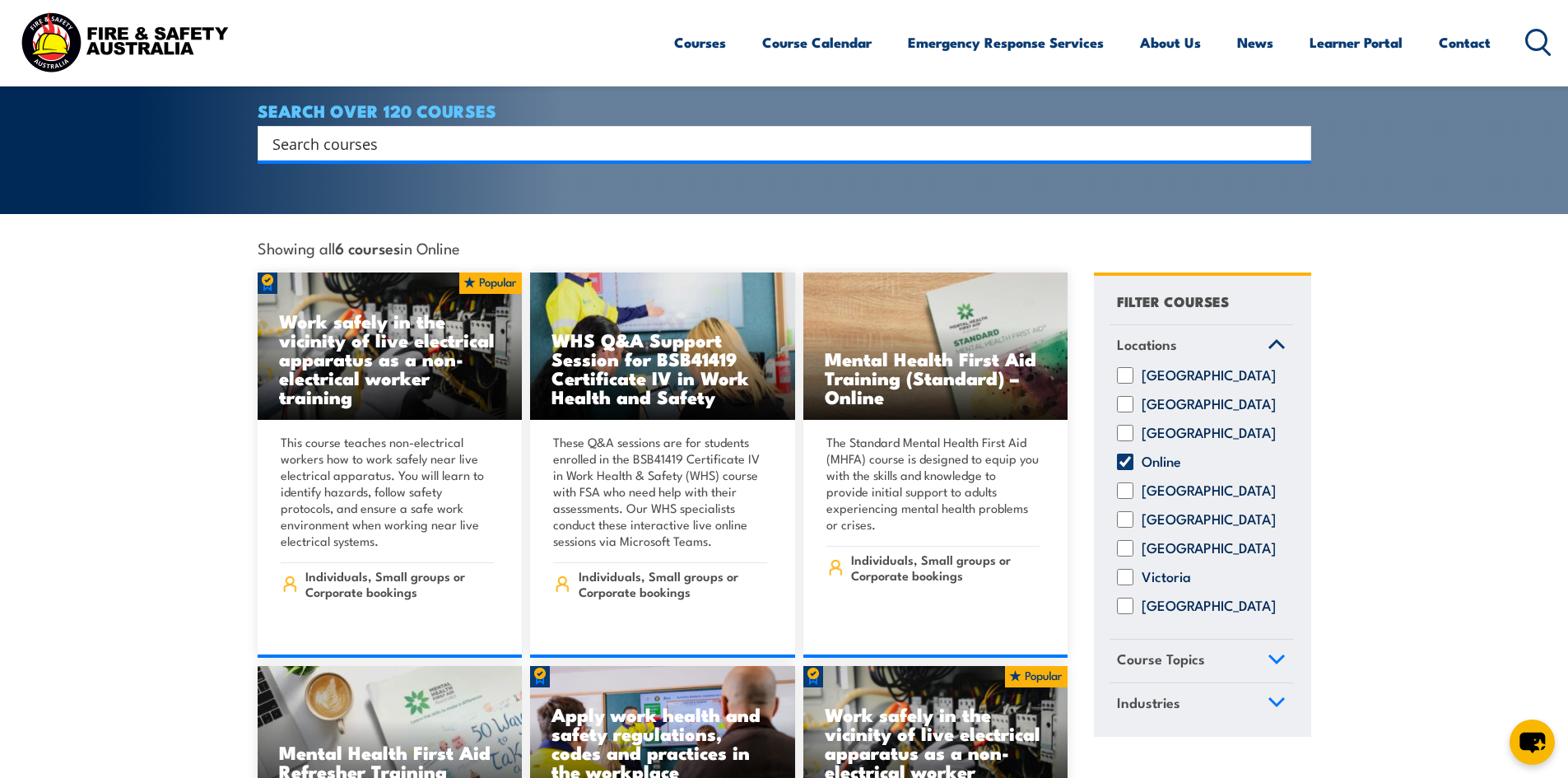
click at [1133, 454] on div "Online" at bounding box center [1201, 461] width 183 height 16
click at [1126, 487] on input "[GEOGRAPHIC_DATA]" at bounding box center [1125, 490] width 16 height 16
checkbox input "true"
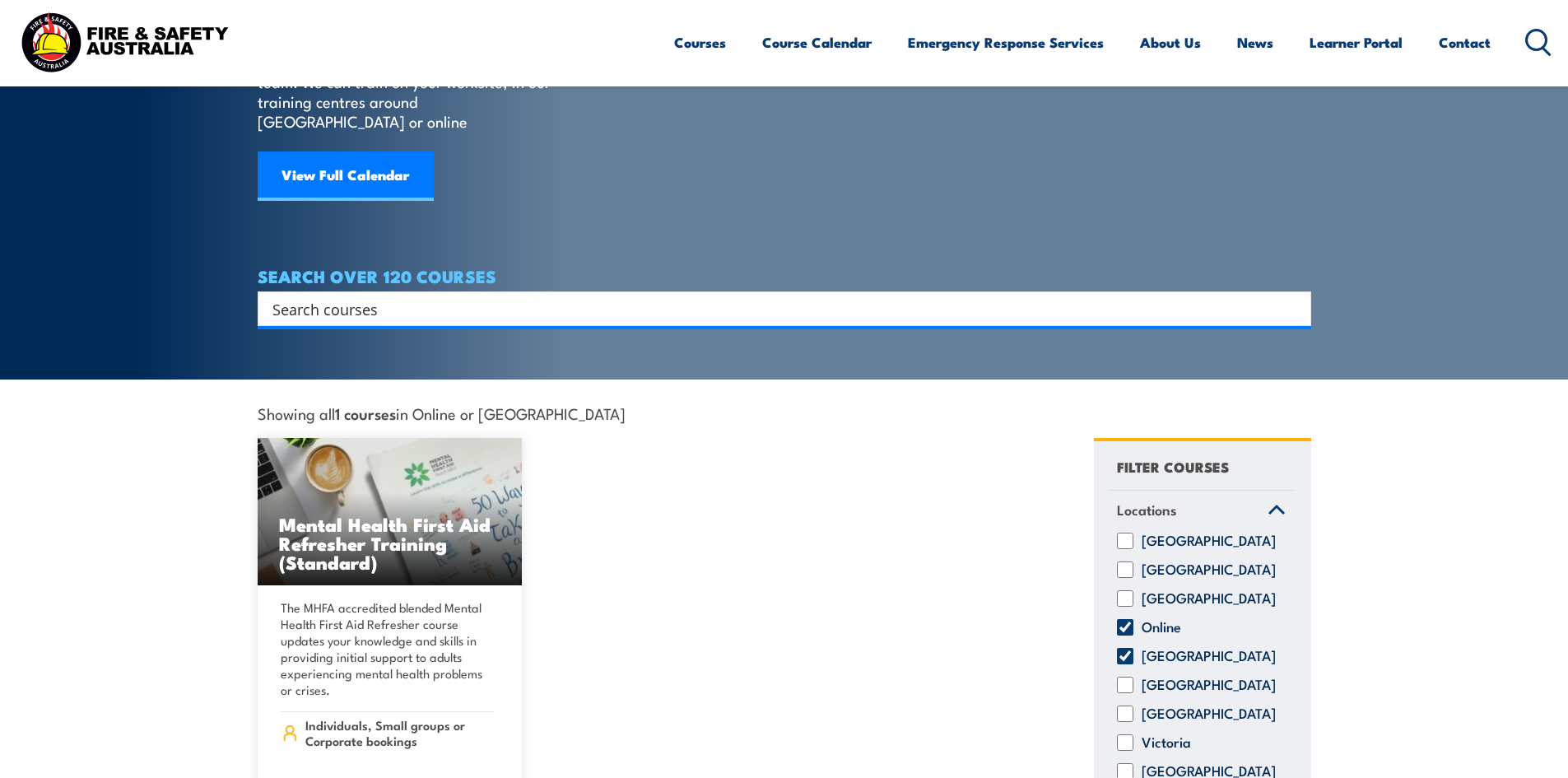
scroll to position [164, 0]
click at [1121, 622] on input "Online" at bounding box center [1125, 626] width 16 height 16
checkbox input "false"
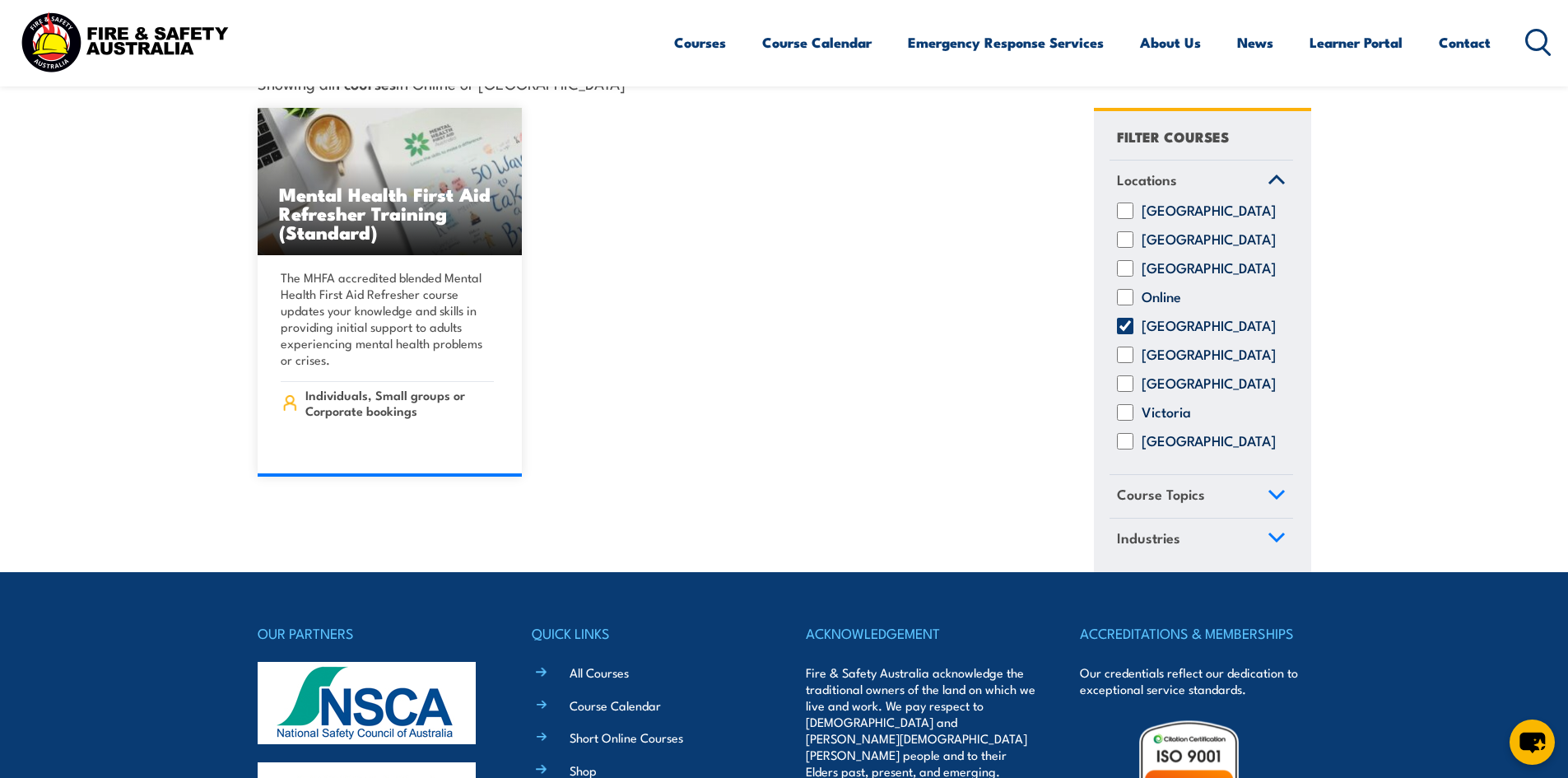
scroll to position [412, 0]
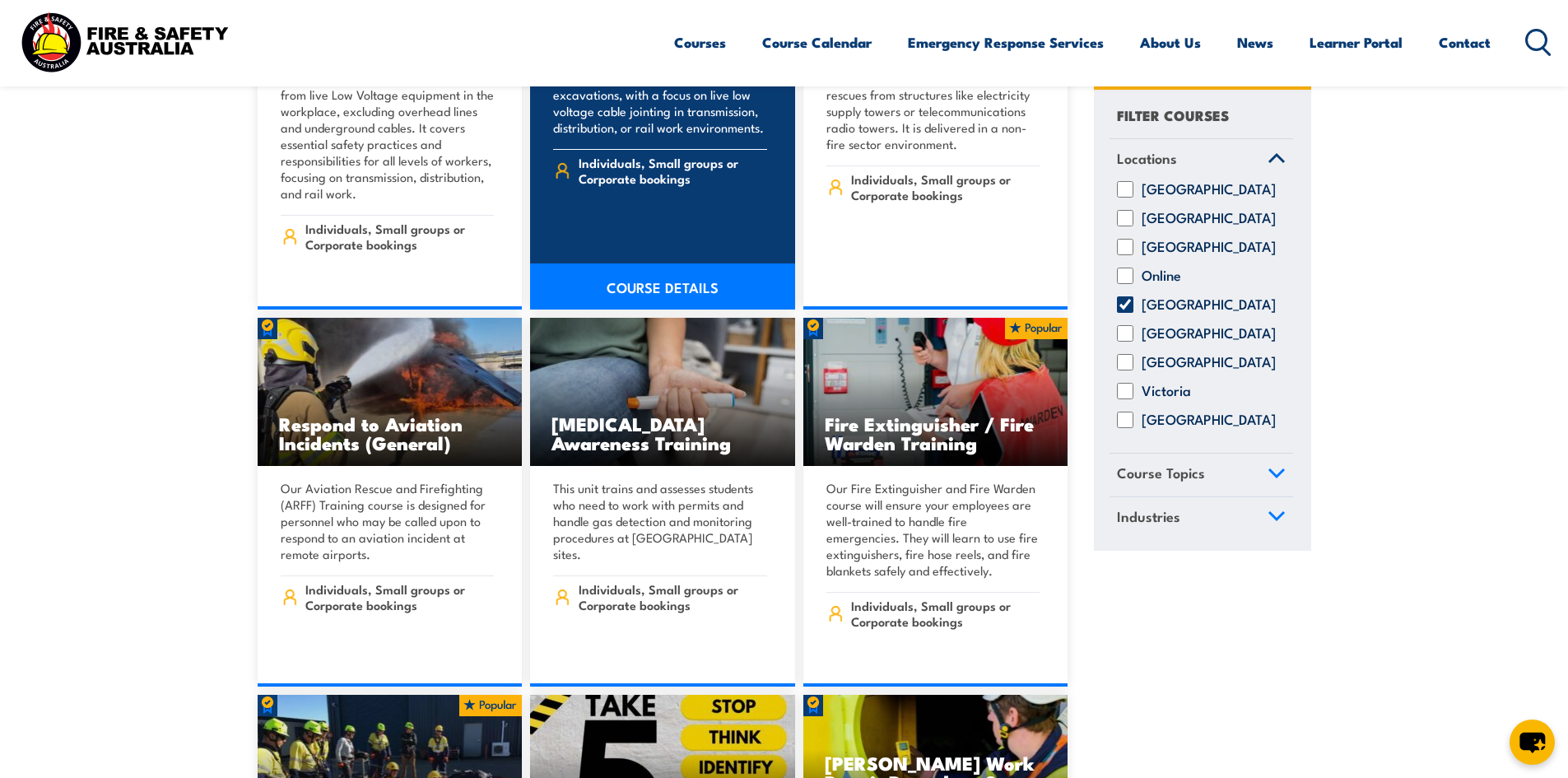
scroll to position [5269, 0]
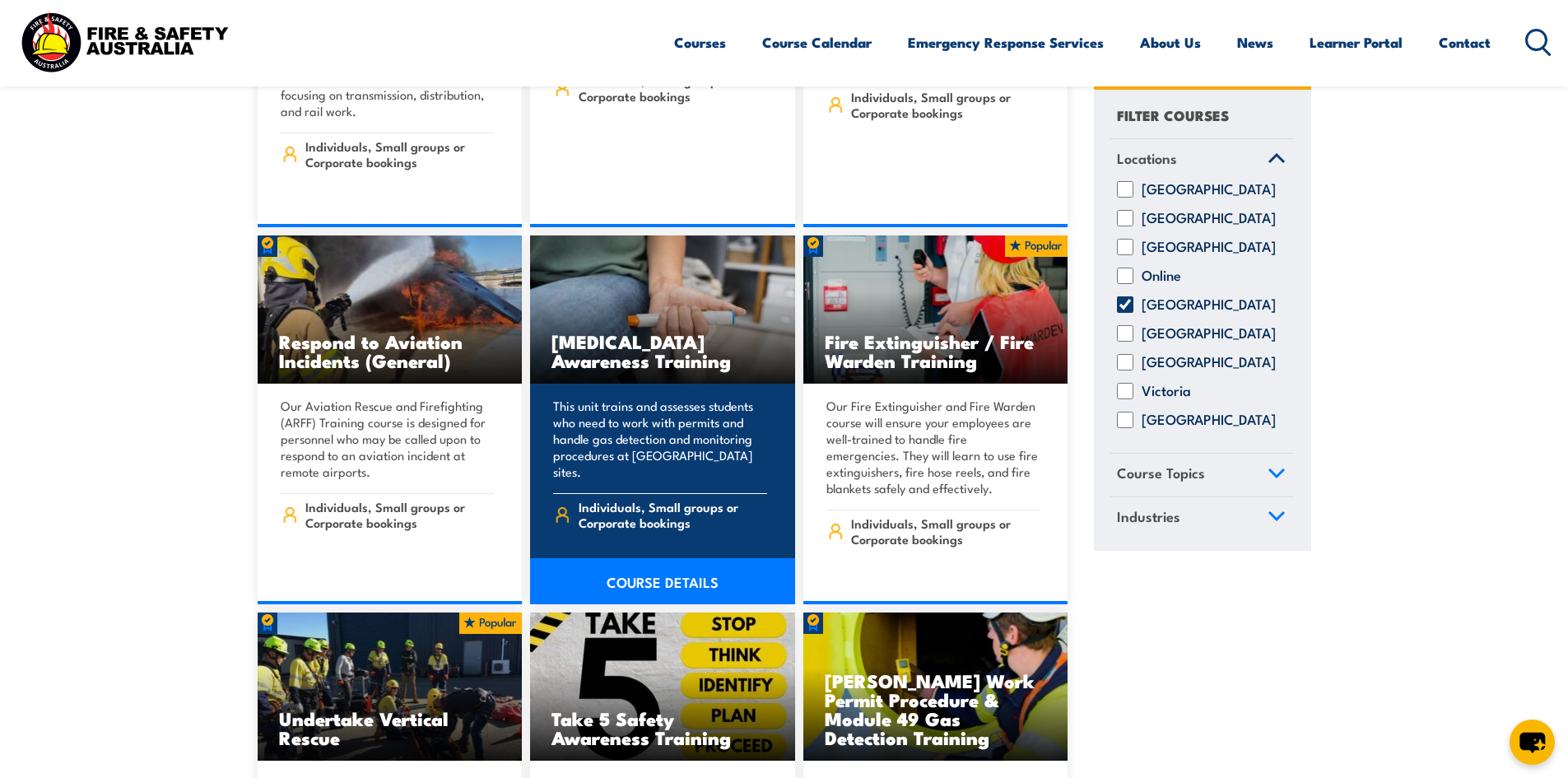
click at [621, 338] on h3 "[MEDICAL_DATA] Awareness Training" at bounding box center [662, 350] width 222 height 37
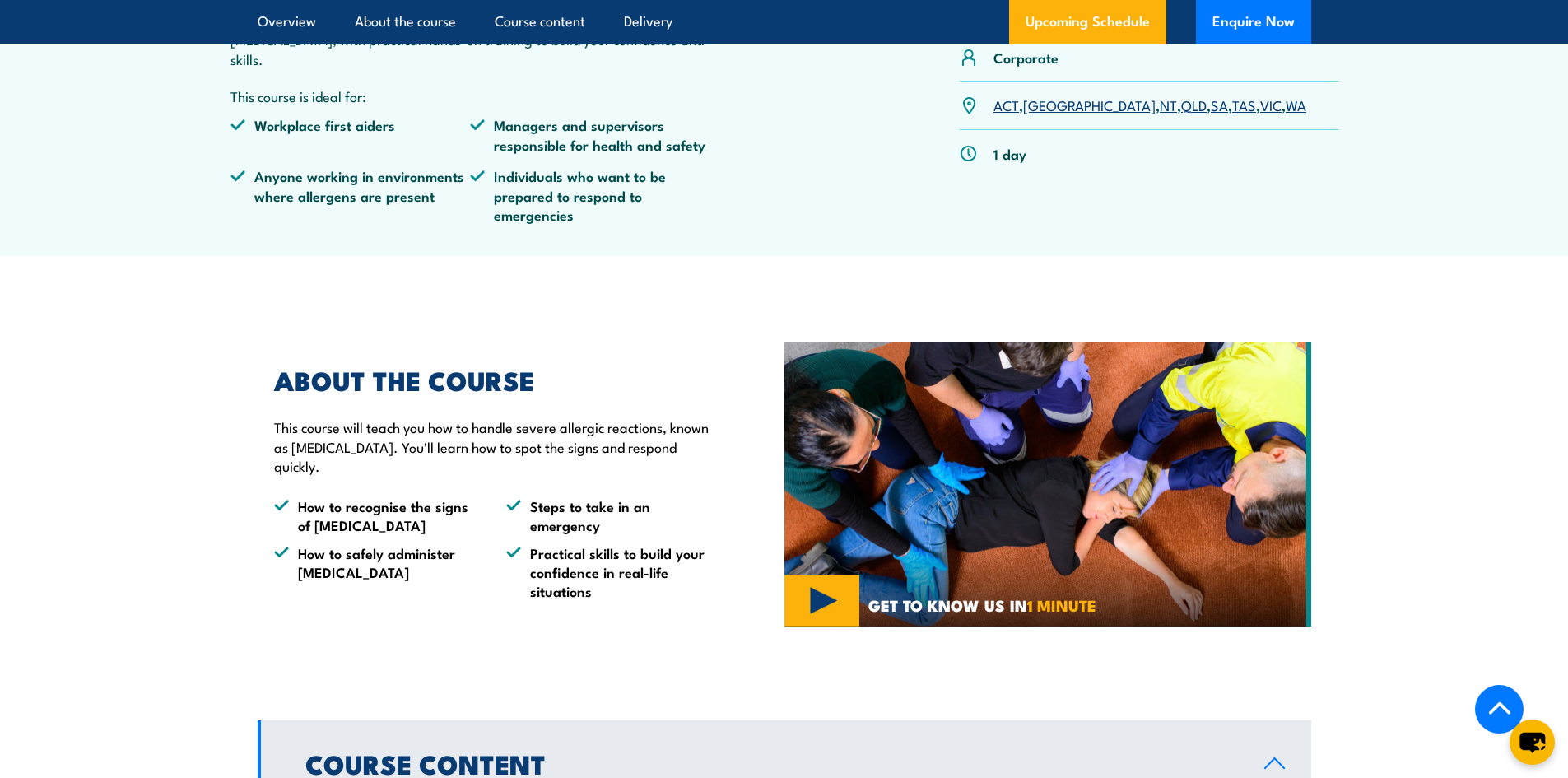
scroll to position [988, 0]
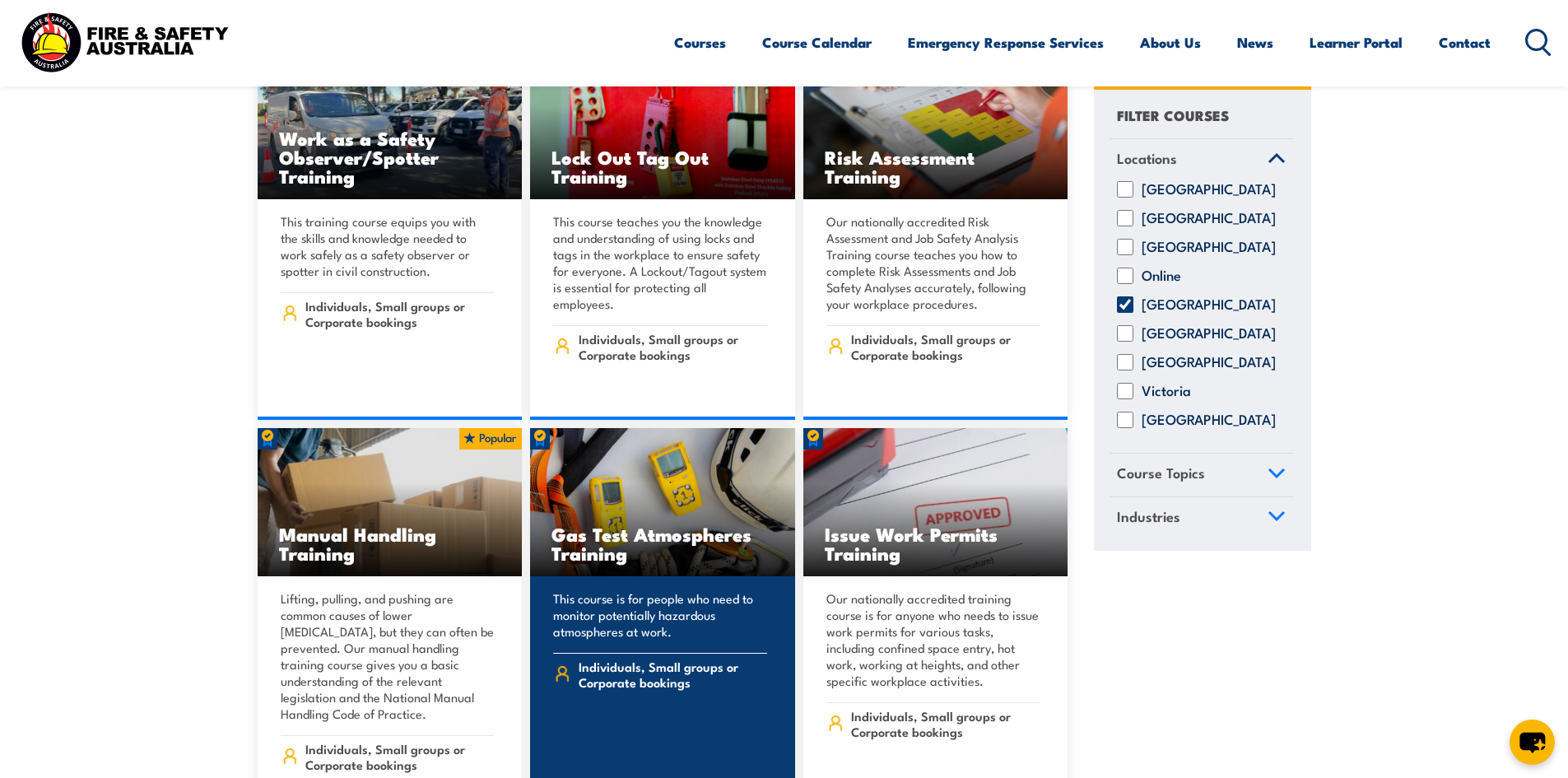
scroll to position [13748, 0]
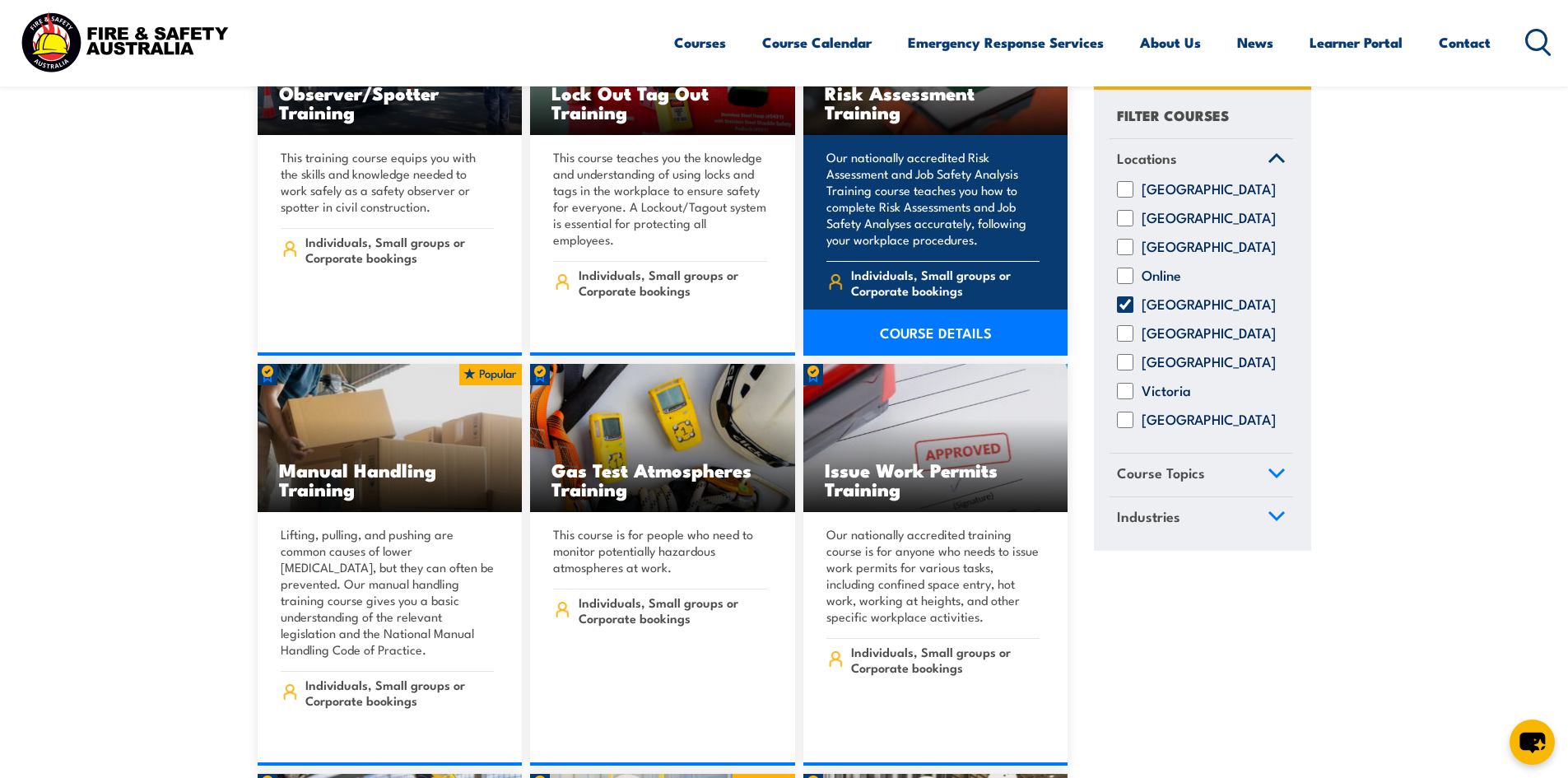
click at [913, 309] on link "COURSE DETAILS" at bounding box center [936, 332] width 265 height 46
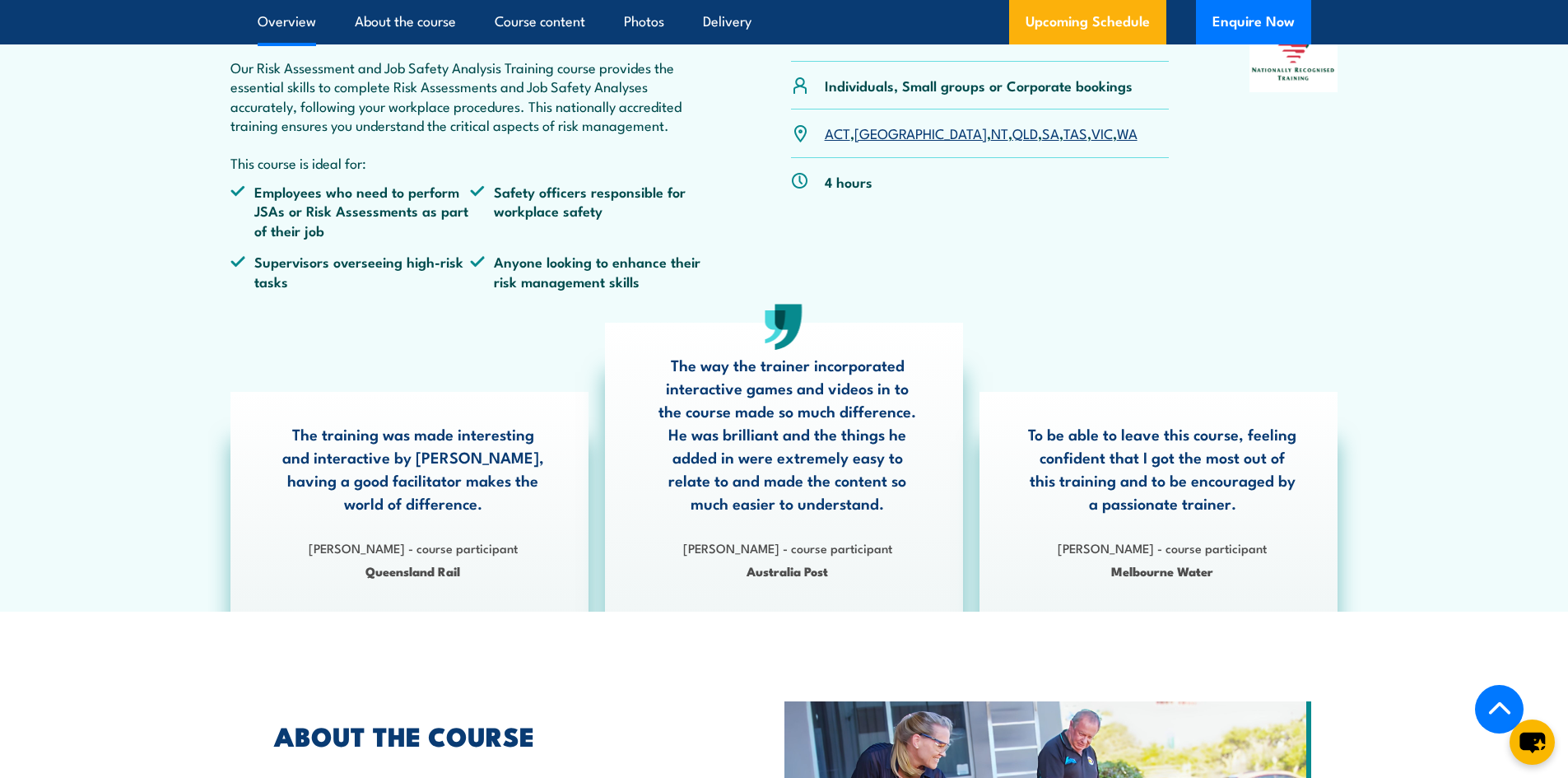
scroll to position [576, 0]
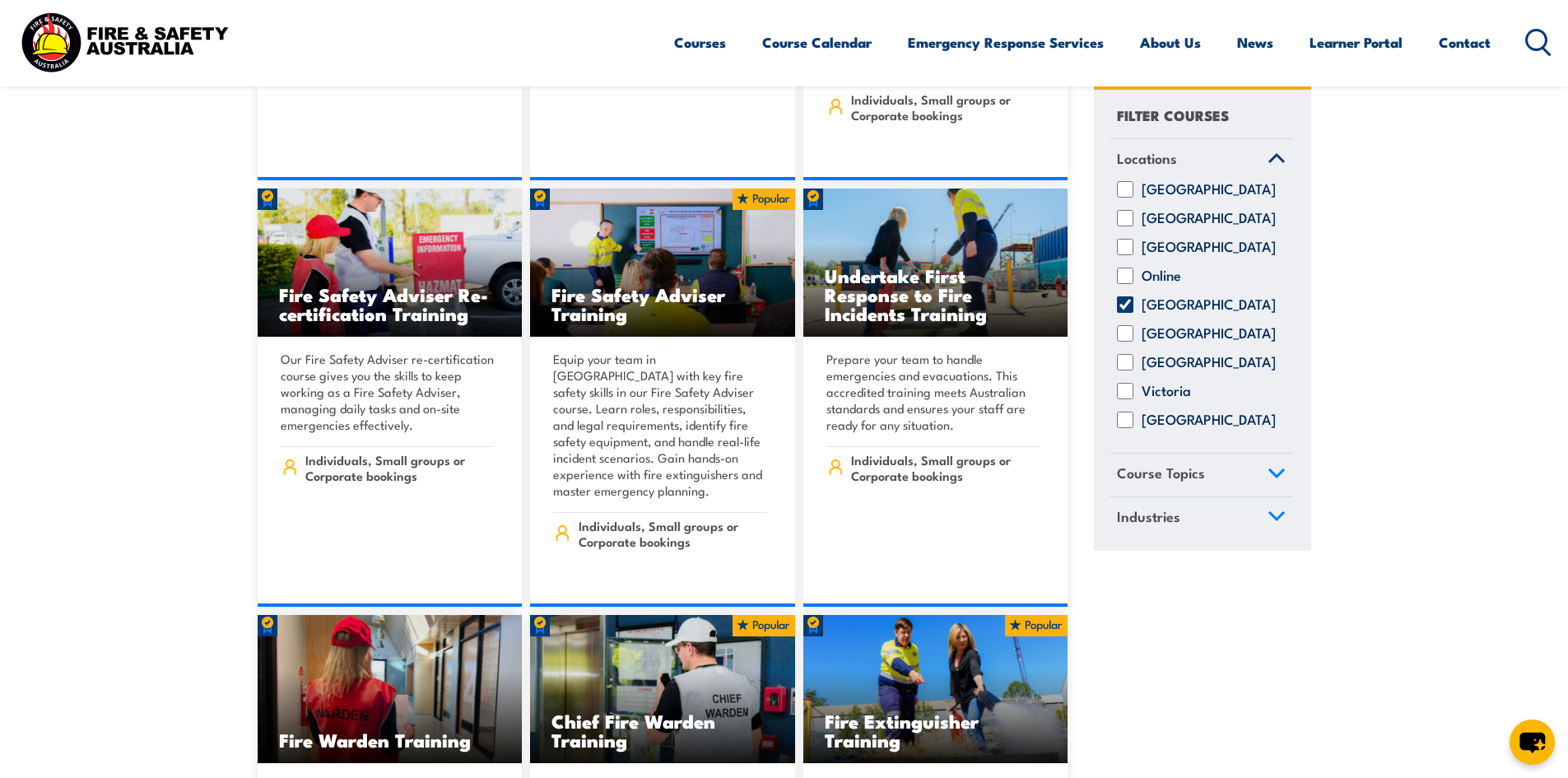
scroll to position [16547, 0]
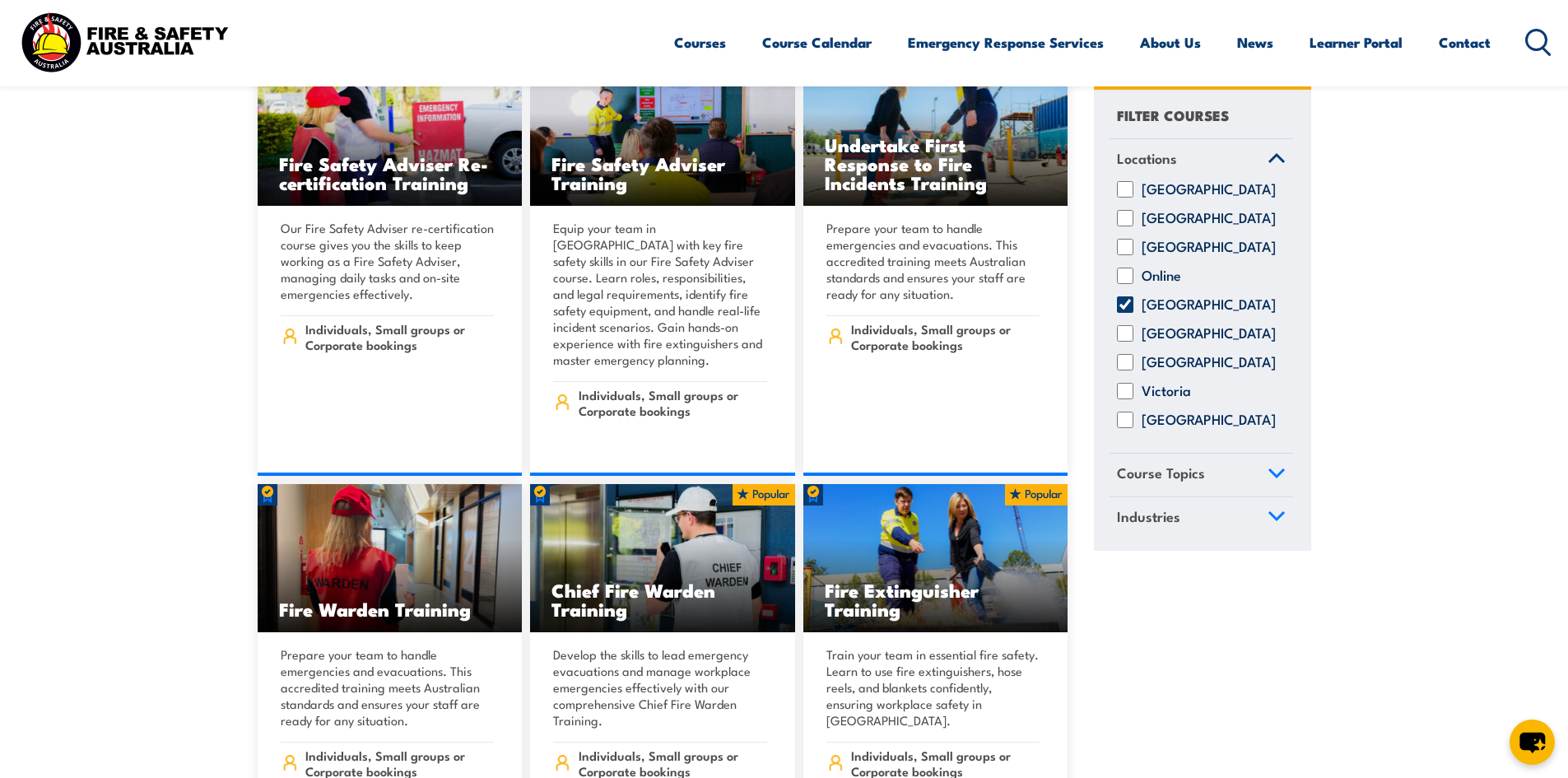
drag, startPoint x: 590, startPoint y: 283, endPoint x: 1242, endPoint y: 736, distance: 793.9
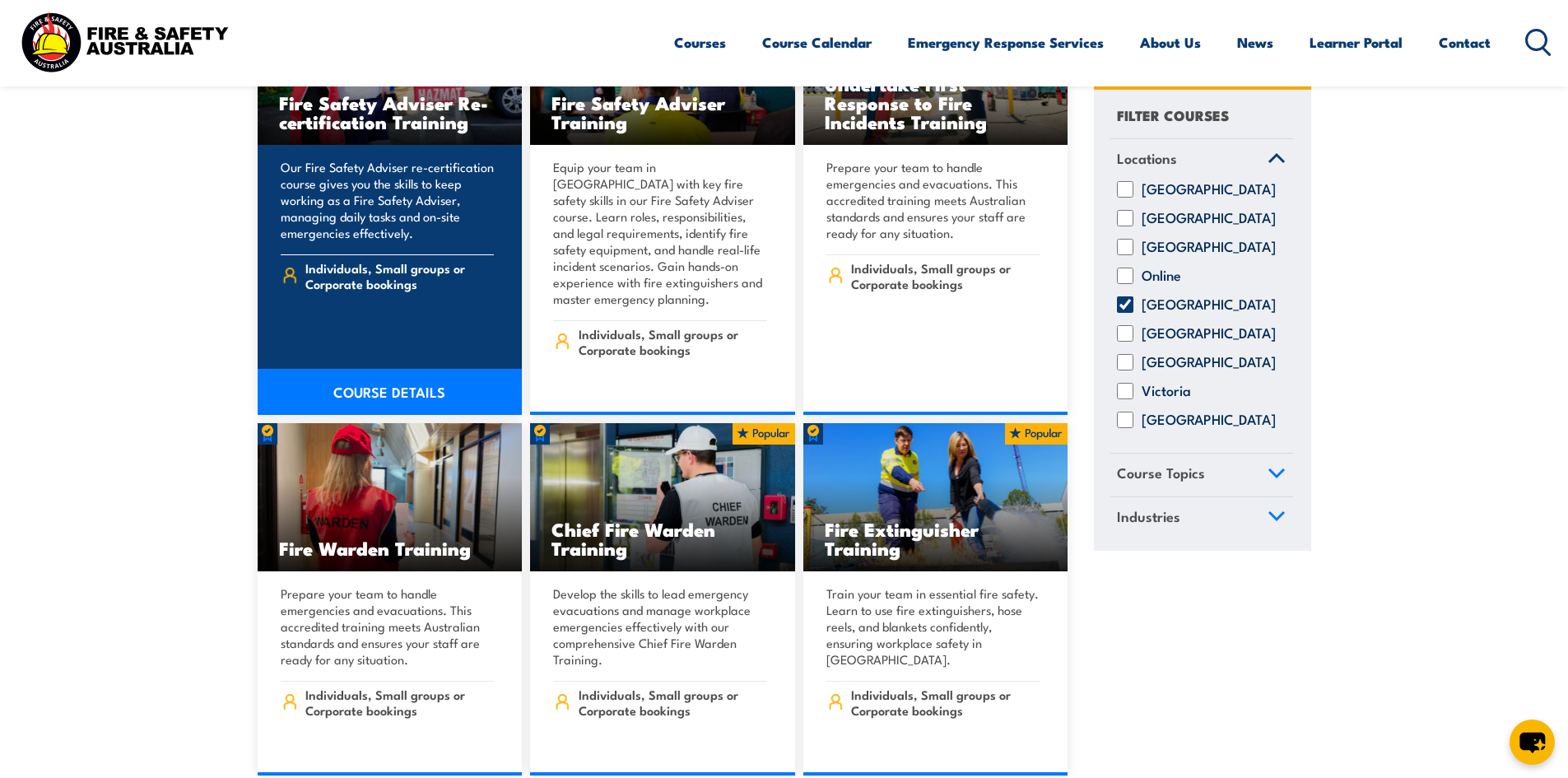
scroll to position [16711, 0]
